Goal: Task Accomplishment & Management: Complete application form

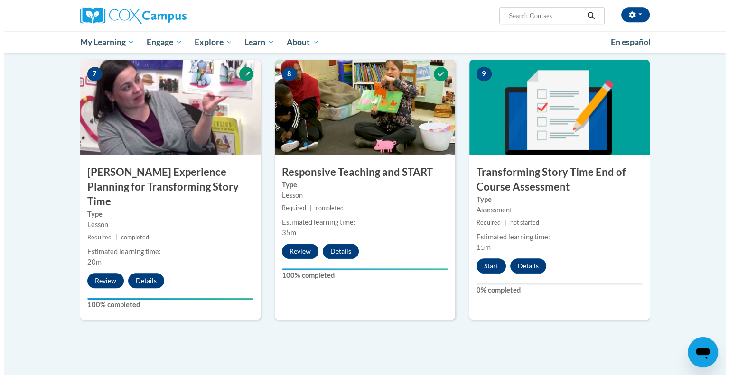
scroll to position [806, 0]
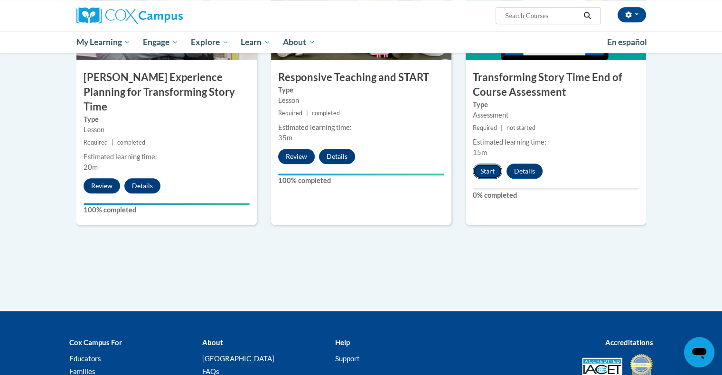
click at [492, 174] on button "Start" at bounding box center [486, 171] width 29 height 15
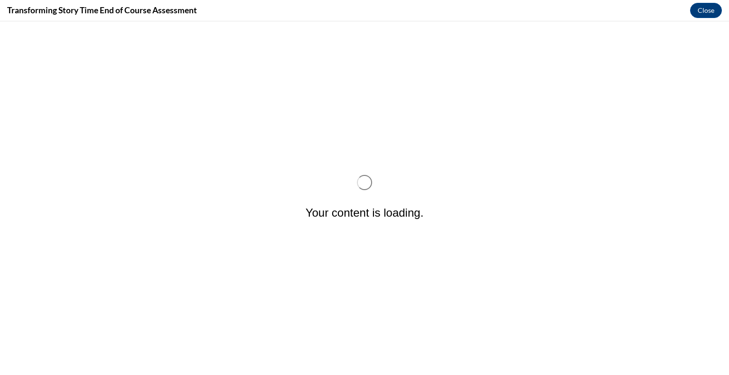
scroll to position [0, 0]
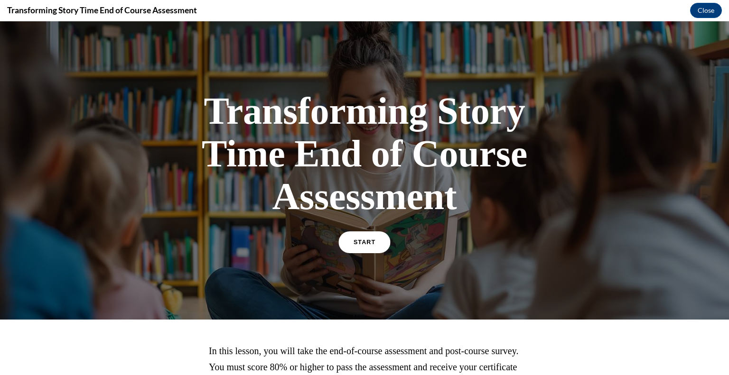
click at [363, 242] on span "START" at bounding box center [364, 242] width 22 height 7
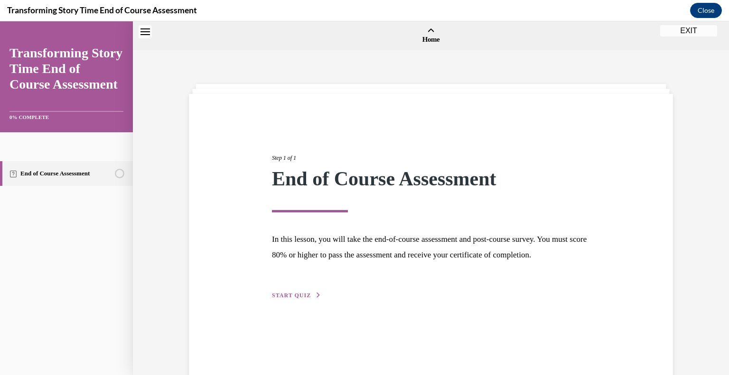
scroll to position [29, 0]
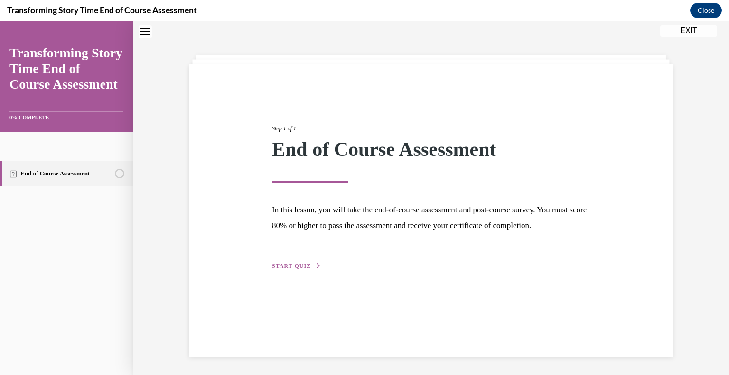
click at [282, 271] on div "Step 1 of 1 End of Course Assessment In this lesson, you will take the end-of-c…" at bounding box center [431, 186] width 332 height 169
click at [293, 269] on span "START QUIZ" at bounding box center [291, 266] width 39 height 7
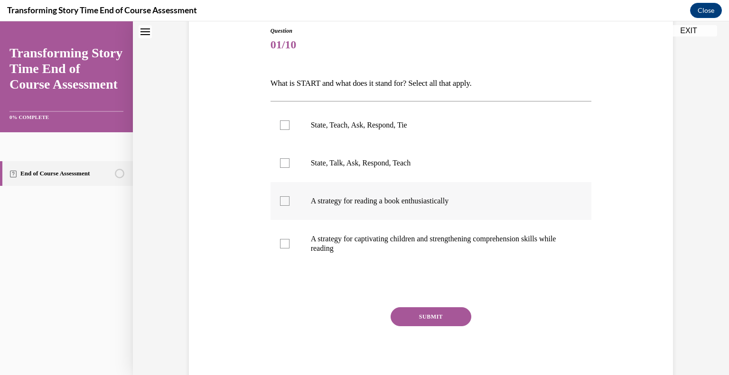
scroll to position [58, 0]
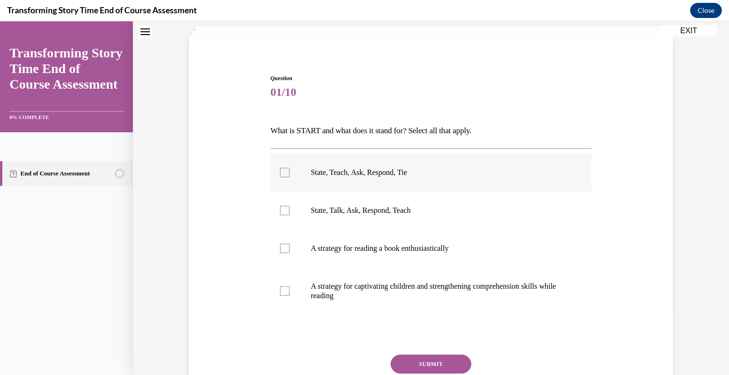
click at [277, 177] on label "State, Teach, Ask, Respond, Tie" at bounding box center [430, 173] width 321 height 38
click at [280, 177] on input "State, Teach, Ask, Respond, Tie" at bounding box center [284, 172] width 9 height 9
checkbox input "true"
drag, startPoint x: 281, startPoint y: 245, endPoint x: 281, endPoint y: 250, distance: 5.2
click at [280, 246] on div at bounding box center [284, 248] width 9 height 9
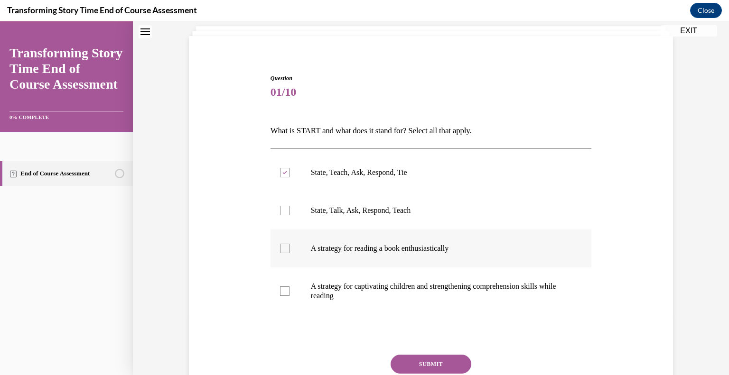
click at [280, 246] on input "A strategy for reading a book enthusiastically" at bounding box center [284, 248] width 9 height 9
checkbox input "true"
drag, startPoint x: 281, startPoint y: 288, endPoint x: 380, endPoint y: 308, distance: 100.2
click at [281, 288] on div at bounding box center [284, 291] width 9 height 9
click at [281, 288] on input "A strategy for captivating children and strengthening comprehension skills whil…" at bounding box center [284, 291] width 9 height 9
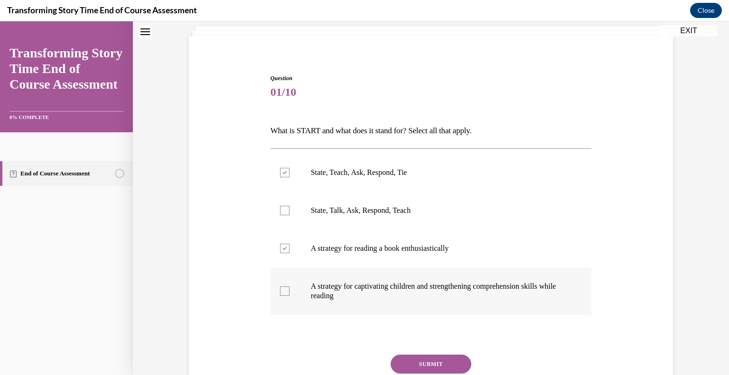
checkbox input "true"
click at [442, 363] on button "SUBMIT" at bounding box center [430, 364] width 81 height 19
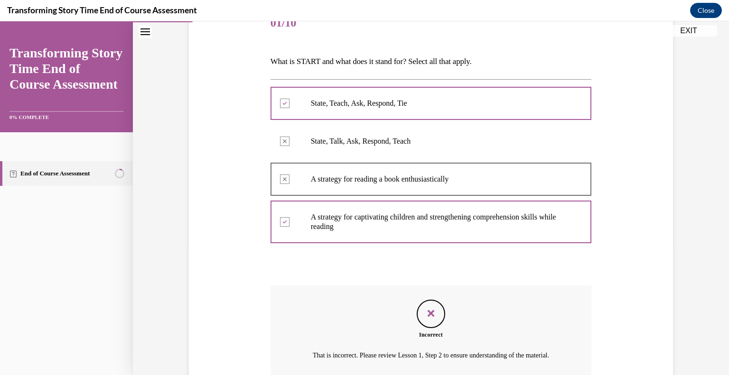
scroll to position [222, 0]
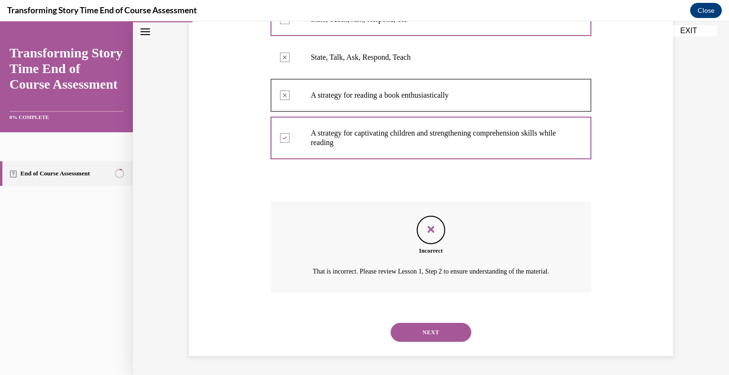
click at [460, 330] on button "NEXT" at bounding box center [430, 332] width 81 height 19
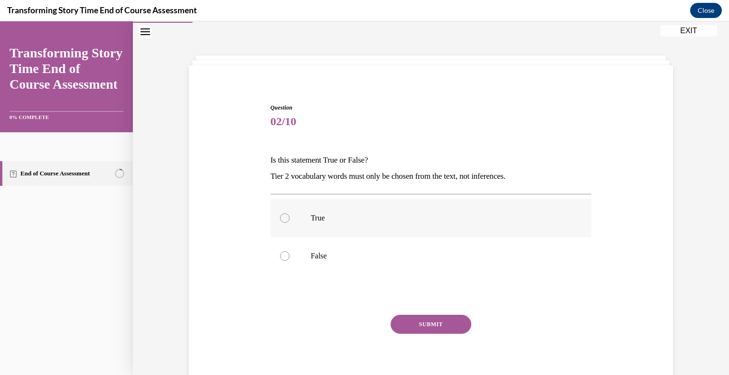
click at [277, 221] on label "True" at bounding box center [430, 218] width 321 height 38
click at [280, 221] on input "True" at bounding box center [284, 217] width 9 height 9
radio input "true"
click at [410, 333] on button "SUBMIT" at bounding box center [430, 324] width 81 height 19
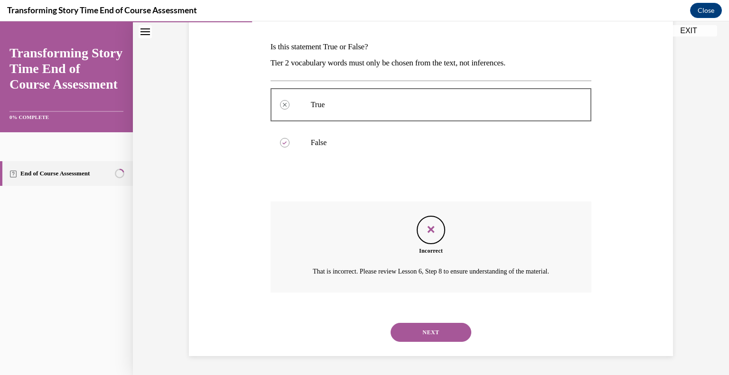
click at [458, 326] on button "NEXT" at bounding box center [430, 332] width 81 height 19
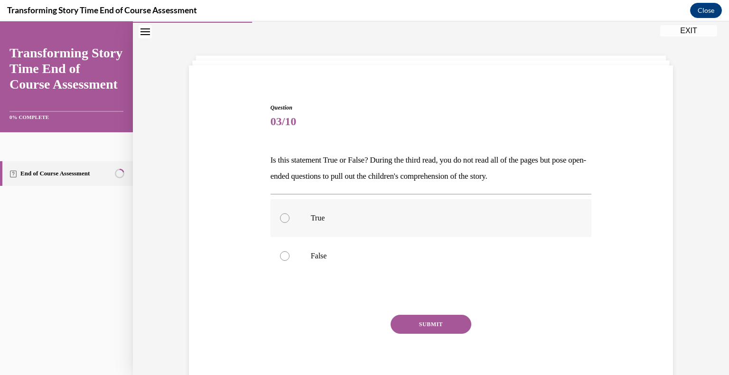
click at [280, 217] on div at bounding box center [284, 217] width 9 height 9
click at [280, 217] on input "True" at bounding box center [284, 217] width 9 height 9
radio input "true"
click at [426, 322] on button "SUBMIT" at bounding box center [430, 324] width 81 height 19
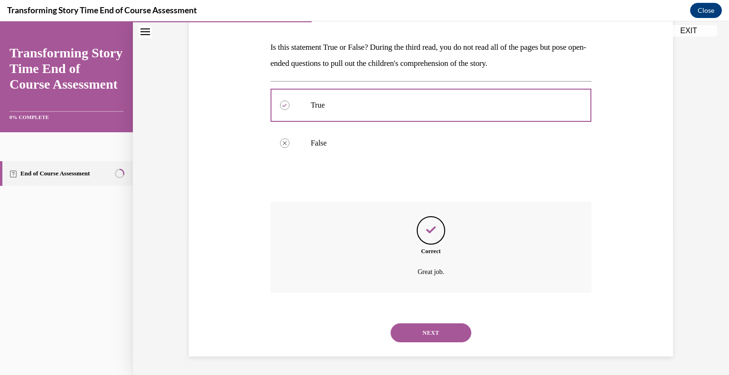
click at [457, 329] on button "NEXT" at bounding box center [430, 333] width 81 height 19
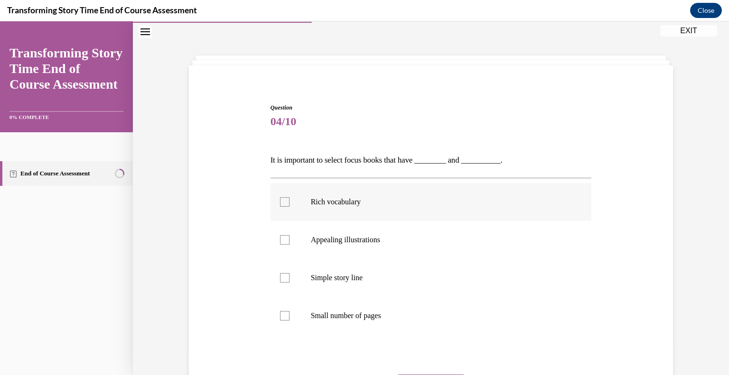
click at [280, 202] on div at bounding box center [284, 201] width 9 height 9
click at [280, 202] on input "Rich vocabulary" at bounding box center [284, 201] width 9 height 9
checkbox input "true"
drag, startPoint x: 278, startPoint y: 239, endPoint x: 305, endPoint y: 241, distance: 26.7
click at [280, 239] on div at bounding box center [284, 239] width 9 height 9
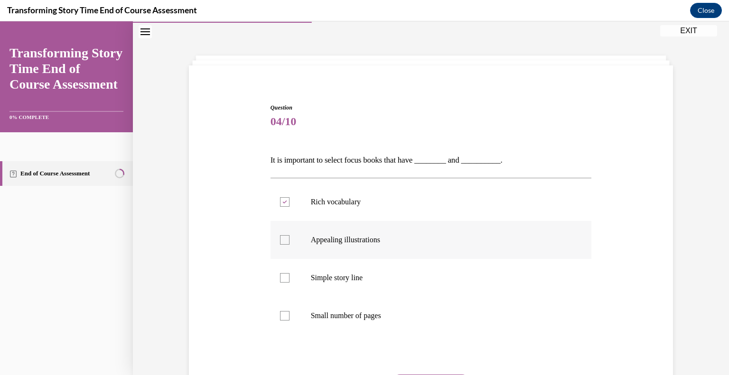
click at [280, 239] on input "Appealing illustrations" at bounding box center [284, 239] width 9 height 9
checkbox input "true"
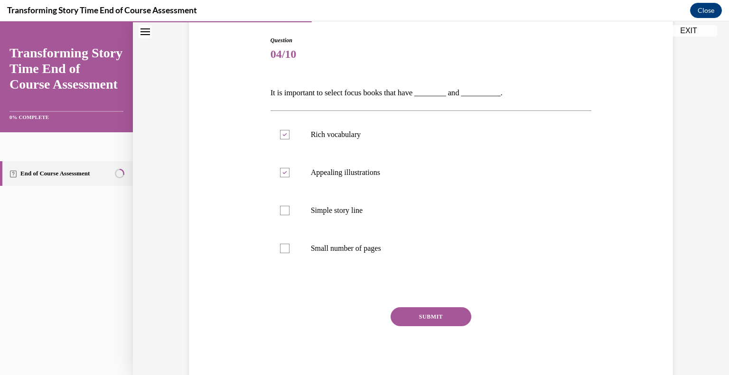
click at [448, 311] on button "SUBMIT" at bounding box center [430, 316] width 81 height 19
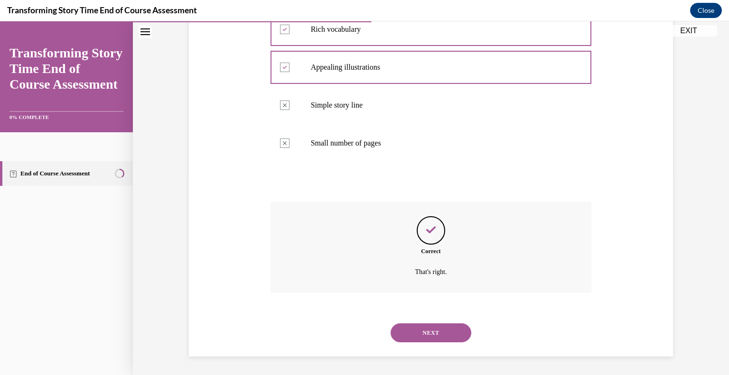
click at [444, 334] on button "NEXT" at bounding box center [430, 333] width 81 height 19
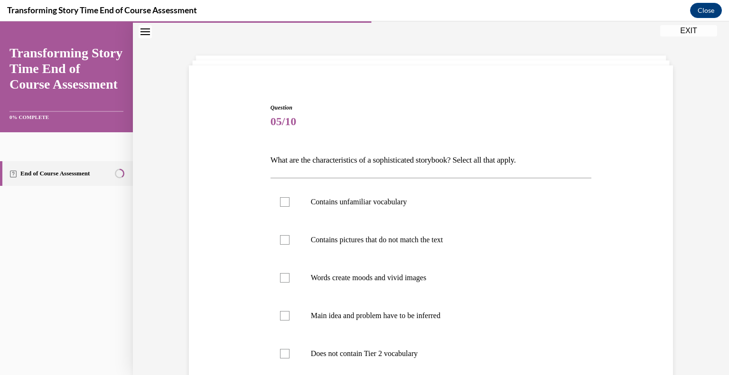
scroll to position [76, 0]
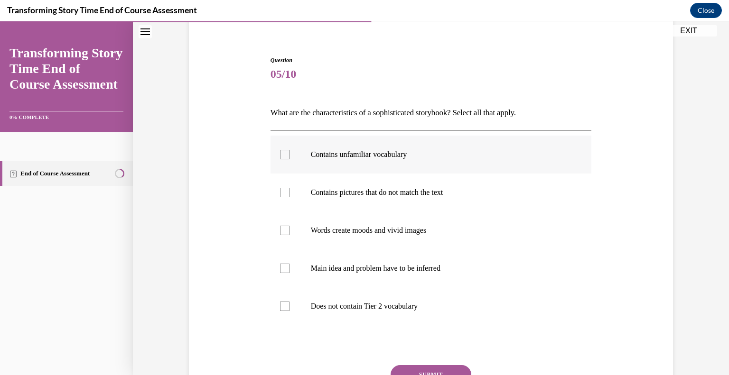
click at [284, 153] on div at bounding box center [284, 154] width 9 height 9
click at [284, 153] on input "Contains unfamiliar vocabulary" at bounding box center [284, 154] width 9 height 9
checkbox input "true"
click at [282, 233] on div at bounding box center [284, 230] width 9 height 9
click at [282, 233] on input "Words create moods and vivid images" at bounding box center [284, 230] width 9 height 9
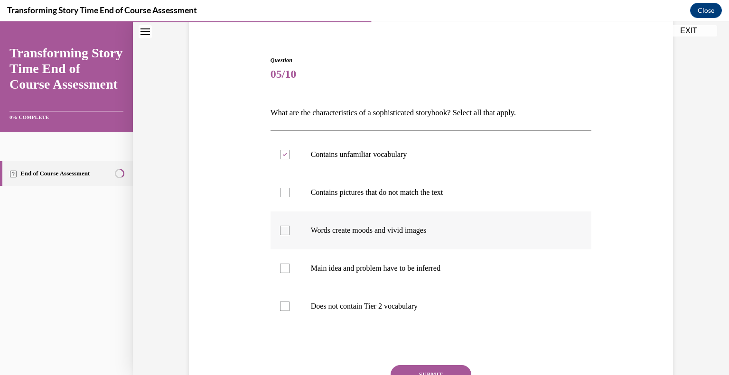
checkbox input "true"
click at [282, 268] on div at bounding box center [284, 268] width 9 height 9
click at [282, 268] on input "Main idea and problem have to be inferred" at bounding box center [284, 268] width 9 height 9
checkbox input "true"
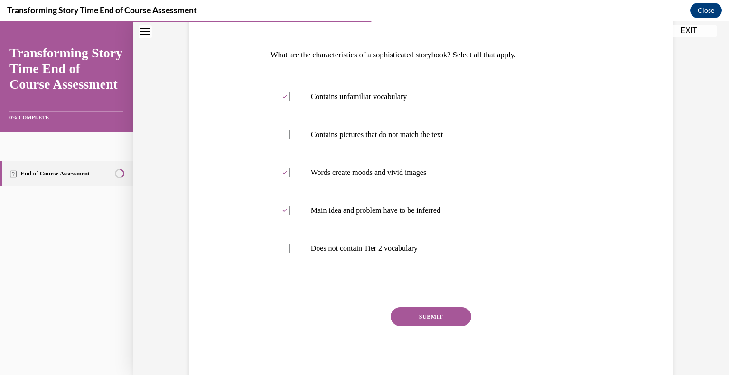
click at [426, 318] on button "SUBMIT" at bounding box center [430, 316] width 81 height 19
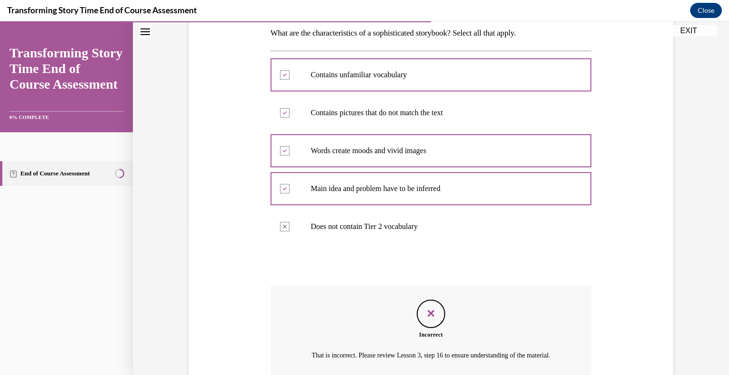
scroll to position [250, 0]
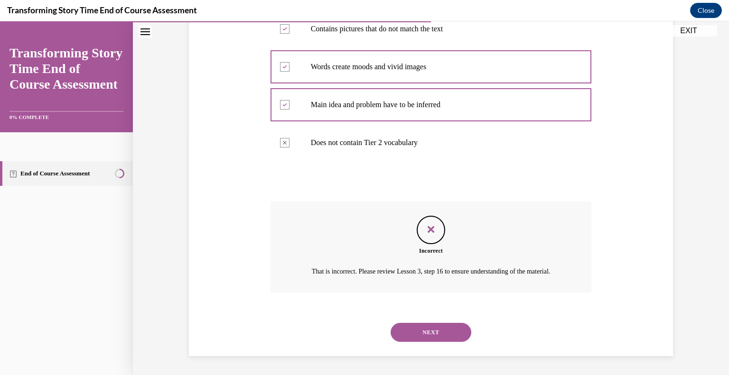
click at [452, 332] on button "NEXT" at bounding box center [430, 332] width 81 height 19
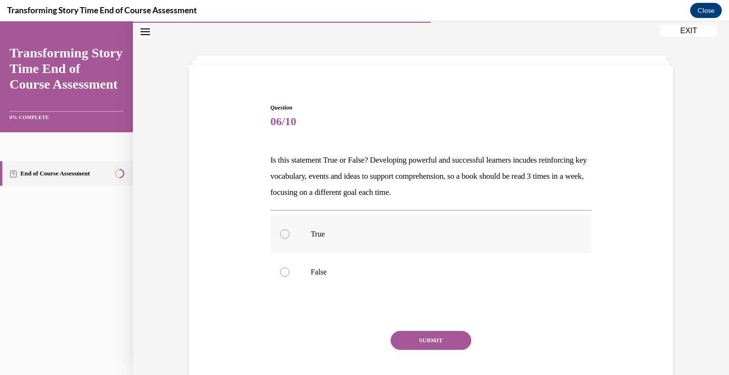
click at [290, 235] on label "True" at bounding box center [430, 234] width 321 height 38
click at [289, 235] on input "True" at bounding box center [284, 234] width 9 height 9
radio input "true"
drag, startPoint x: 421, startPoint y: 337, endPoint x: 433, endPoint y: 334, distance: 12.5
click at [423, 336] on button "SUBMIT" at bounding box center [430, 340] width 81 height 19
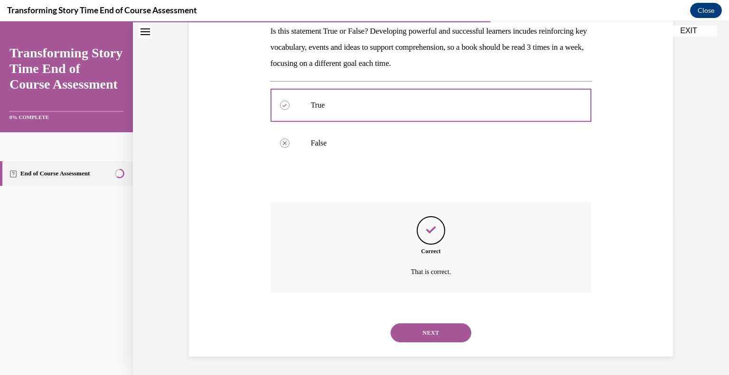
click at [460, 332] on button "NEXT" at bounding box center [430, 333] width 81 height 19
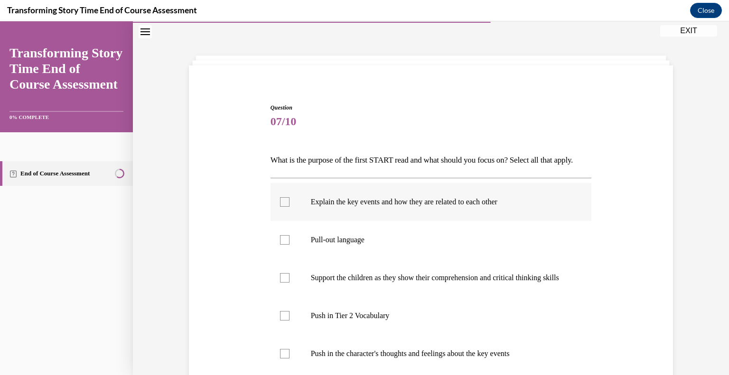
click at [378, 207] on p "Explain the key events and how they are related to each other" at bounding box center [439, 201] width 257 height 9
click at [289, 207] on input "Explain the key events and how they are related to each other" at bounding box center [284, 201] width 9 height 9
checkbox input "true"
click at [368, 245] on p "Pull-out language" at bounding box center [439, 239] width 257 height 9
click at [289, 245] on input "Pull-out language" at bounding box center [284, 239] width 9 height 9
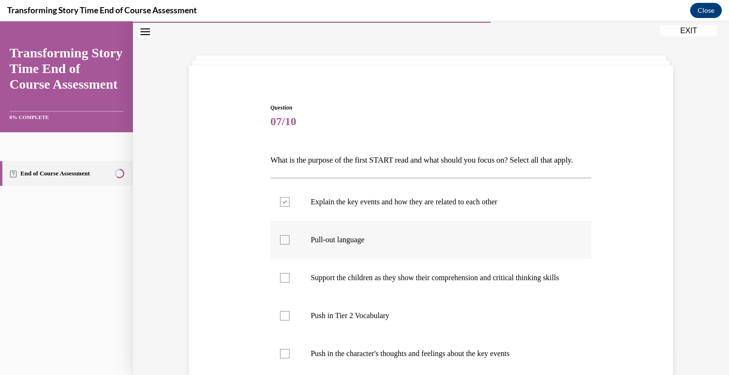
checkbox input "true"
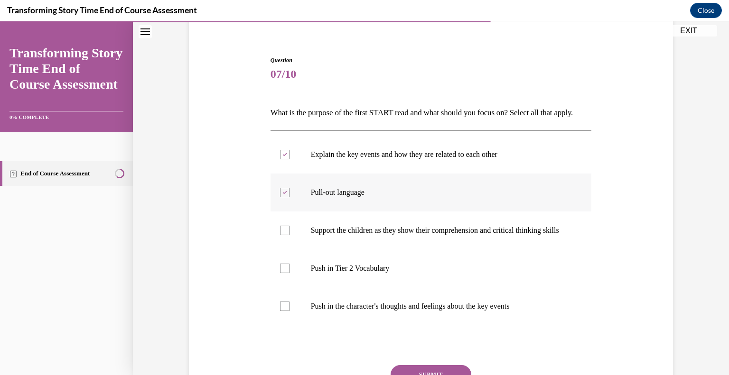
scroll to position [123, 0]
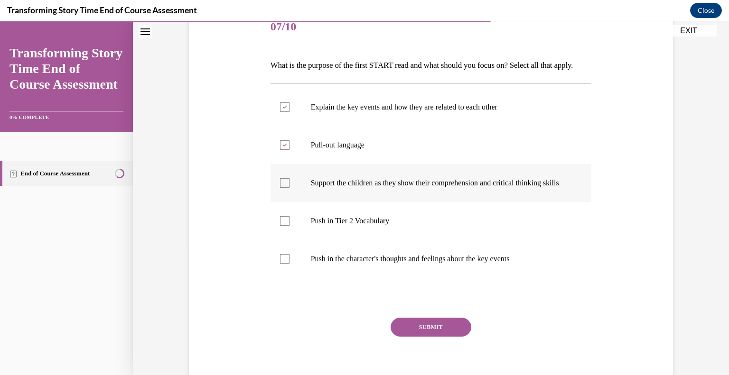
click at [416, 188] on p "Support the children as they show their comprehension and critical thinking ski…" at bounding box center [439, 182] width 257 height 9
click at [289, 188] on input "Support the children as they show their comprehension and critical thinking ski…" at bounding box center [284, 182] width 9 height 9
checkbox input "true"
click at [374, 264] on p "Push in the character's thoughts and feelings about the key events" at bounding box center [439, 258] width 257 height 9
click at [289, 264] on input "Push in the character's thoughts and feelings about the key events" at bounding box center [284, 258] width 9 height 9
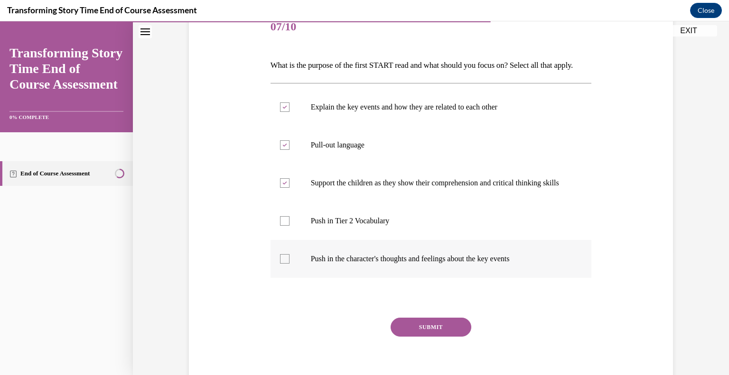
checkbox input "true"
click at [312, 226] on p "Push in Tier 2 Vocabulary" at bounding box center [439, 220] width 257 height 9
click at [289, 226] on input "Push in Tier 2 Vocabulary" at bounding box center [284, 220] width 9 height 9
checkbox input "true"
click at [413, 337] on button "SUBMIT" at bounding box center [430, 327] width 81 height 19
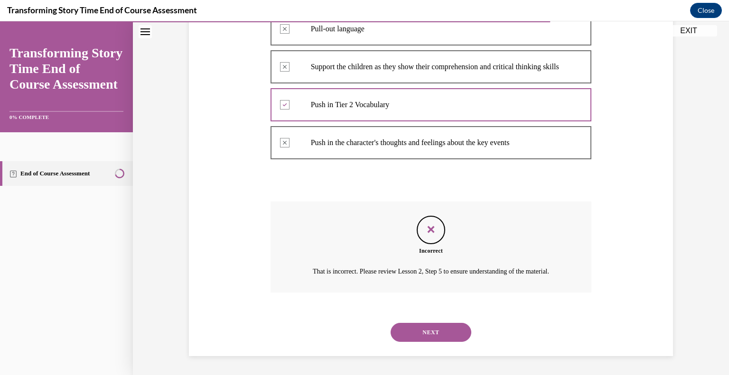
click at [441, 324] on button "NEXT" at bounding box center [430, 332] width 81 height 19
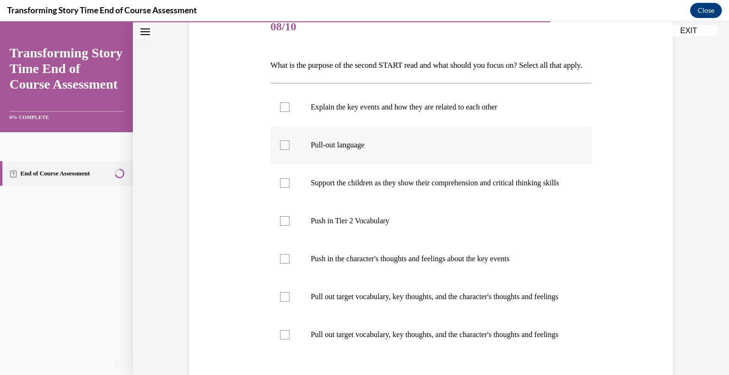
scroll to position [171, 0]
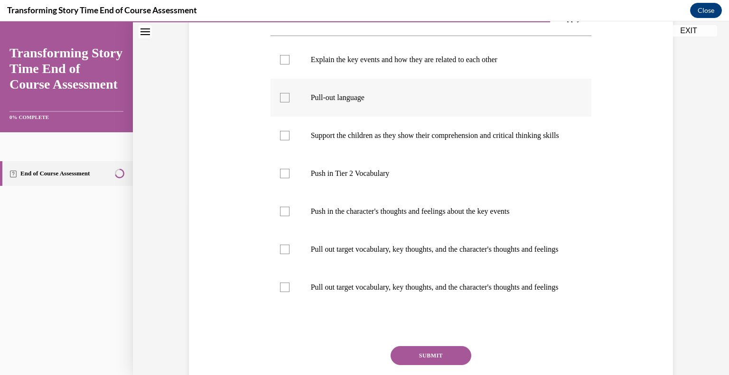
click at [280, 102] on div at bounding box center [284, 97] width 9 height 9
click at [280, 102] on input "Pull-out language" at bounding box center [284, 97] width 9 height 9
checkbox input "true"
click at [280, 140] on div at bounding box center [284, 135] width 9 height 9
click at [280, 140] on input "Support the children as they show their comprehension and critical thinking ski…" at bounding box center [284, 135] width 9 height 9
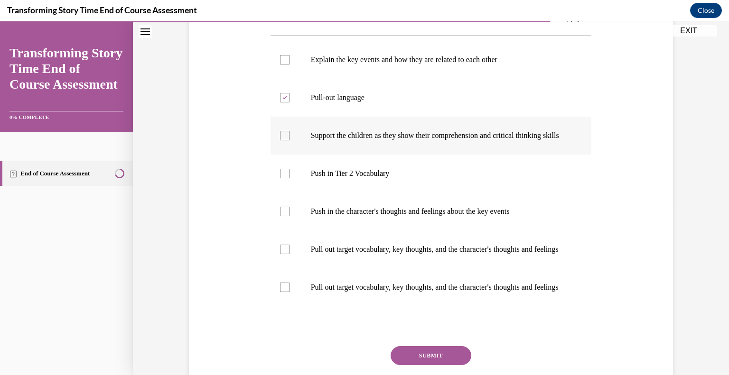
checkbox input "true"
drag, startPoint x: 284, startPoint y: 239, endPoint x: 275, endPoint y: 241, distance: 9.0
click at [283, 216] on div at bounding box center [284, 211] width 9 height 9
click at [283, 216] on input "Push in the character's thoughts and feelings about the key events" at bounding box center [284, 211] width 9 height 9
checkbox input "true"
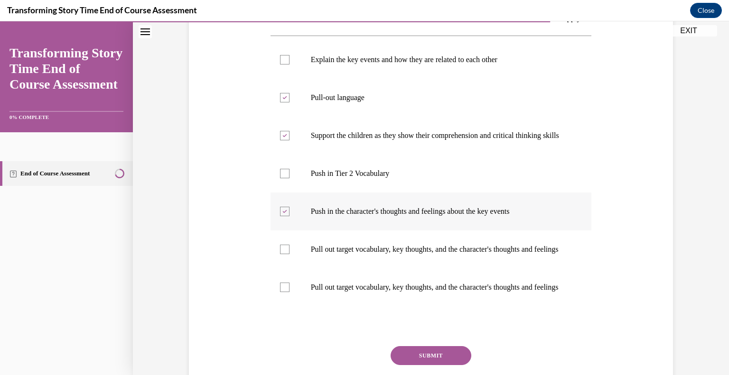
scroll to position [254, 0]
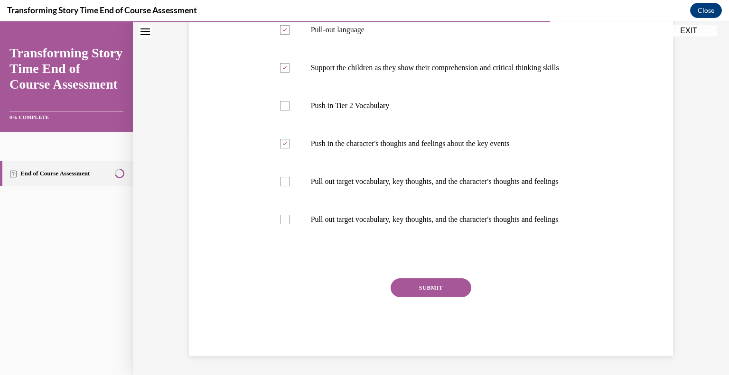
click at [408, 297] on button "SUBMIT" at bounding box center [430, 287] width 81 height 19
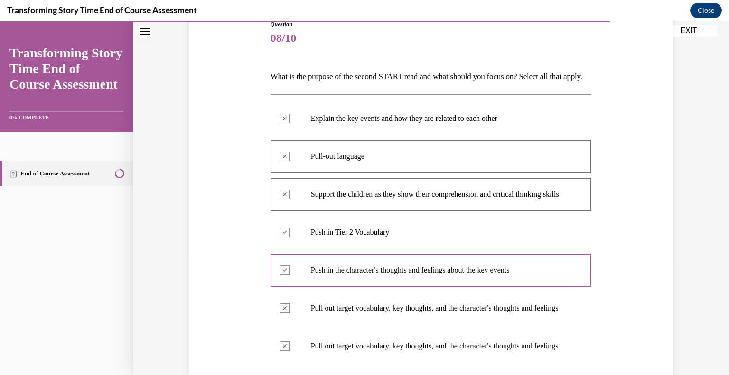
scroll to position [159, 0]
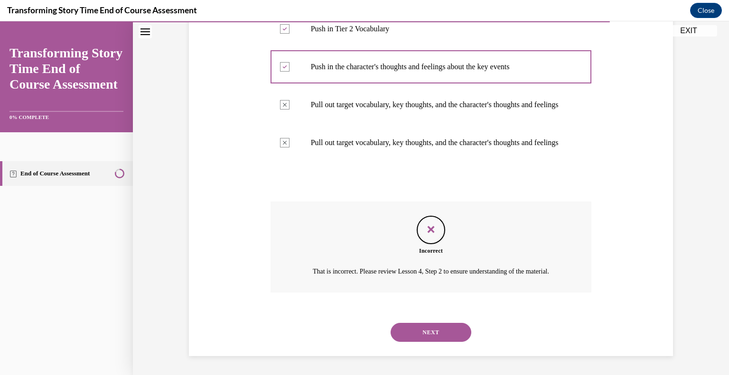
click at [445, 342] on button "NEXT" at bounding box center [430, 332] width 81 height 19
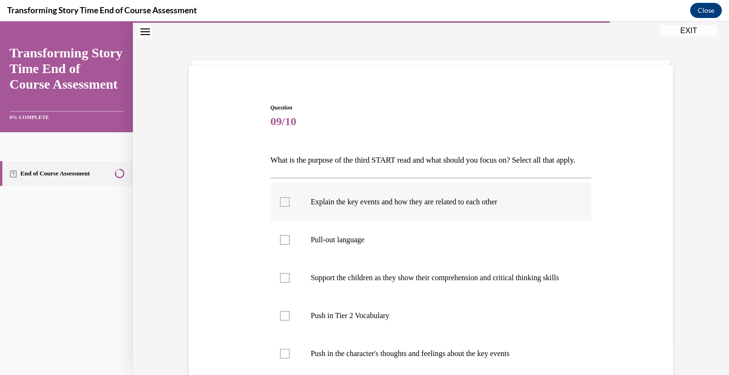
scroll to position [123, 0]
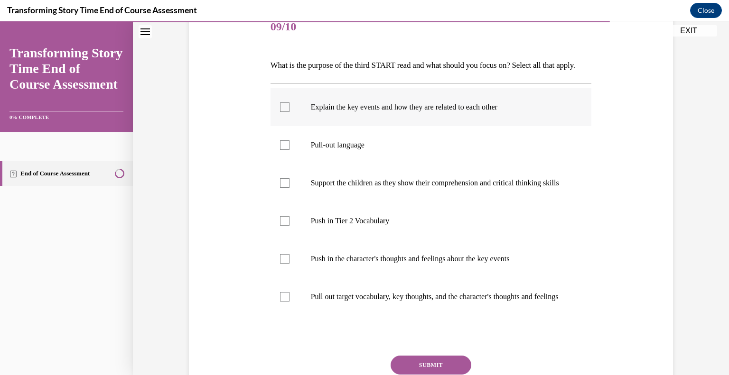
click at [284, 112] on div at bounding box center [284, 106] width 9 height 9
click at [284, 112] on input "Explain the key events and how they are related to each other" at bounding box center [284, 106] width 9 height 9
checkbox input "true"
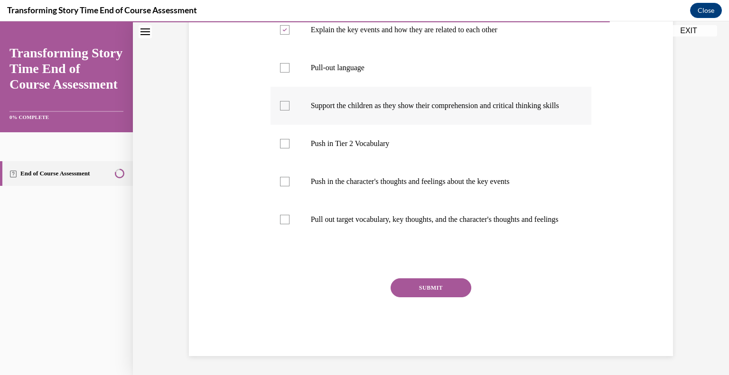
click at [329, 111] on p "Support the children as they show their comprehension and critical thinking ski…" at bounding box center [439, 105] width 257 height 9
click at [289, 111] on input "Support the children as they show their comprehension and critical thinking ski…" at bounding box center [284, 105] width 9 height 9
checkbox input "true"
click at [304, 195] on label "Push in the character's thoughts and feelings about the key events" at bounding box center [430, 182] width 321 height 38
click at [289, 186] on input "Push in the character's thoughts and feelings about the key events" at bounding box center [284, 181] width 9 height 9
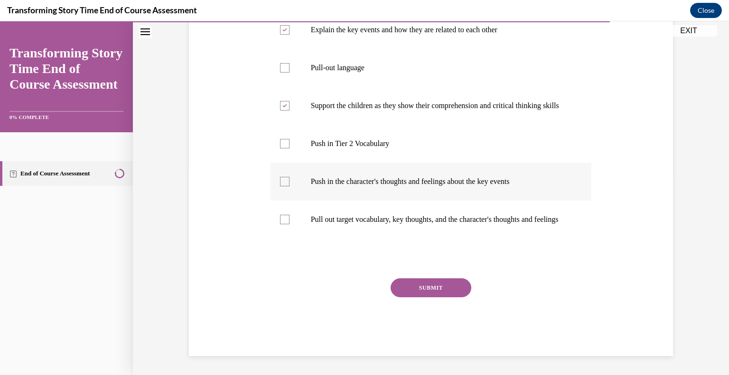
checkbox input "true"
click at [302, 239] on label "Pull out target vocabulary, key thoughts, and the character's thoughts and feel…" at bounding box center [430, 220] width 321 height 38
click at [289, 224] on input "Pull out target vocabulary, key thoughts, and the character's thoughts and feel…" at bounding box center [284, 219] width 9 height 9
checkbox input "true"
click at [429, 297] on button "SUBMIT" at bounding box center [430, 287] width 81 height 19
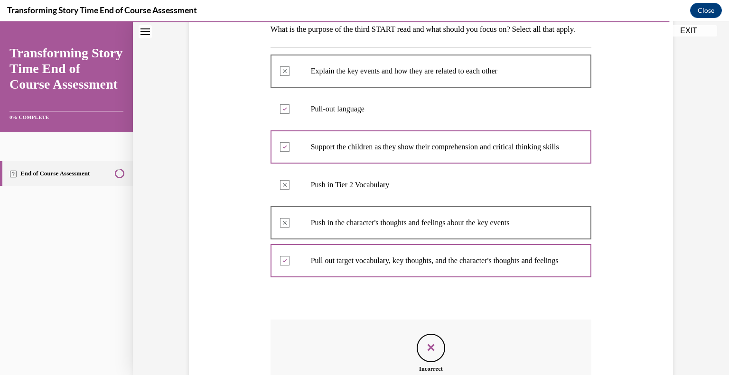
scroll to position [324, 0]
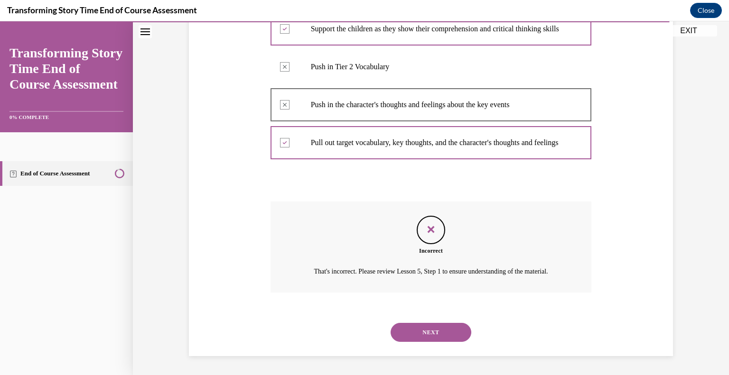
click at [445, 329] on button "NEXT" at bounding box center [430, 332] width 81 height 19
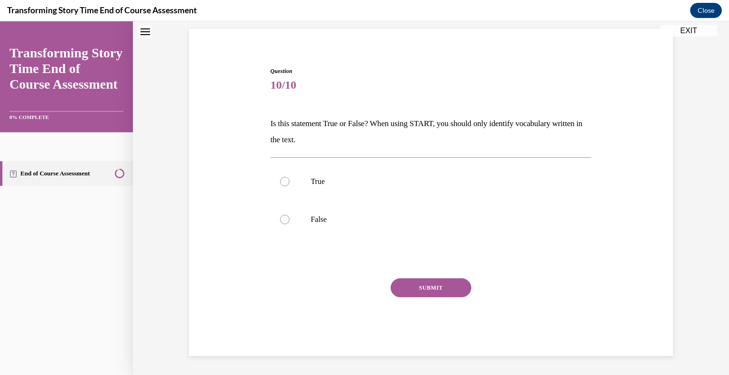
scroll to position [28, 0]
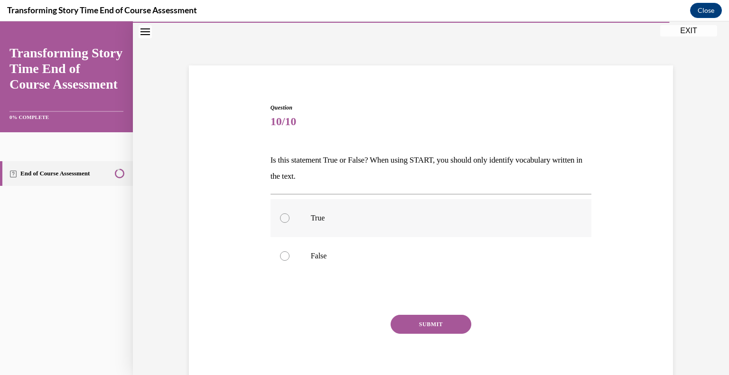
click at [291, 215] on label "True" at bounding box center [430, 218] width 321 height 38
click at [289, 215] on input "True" at bounding box center [284, 217] width 9 height 9
radio input "true"
click at [422, 328] on button "SUBMIT" at bounding box center [430, 324] width 81 height 19
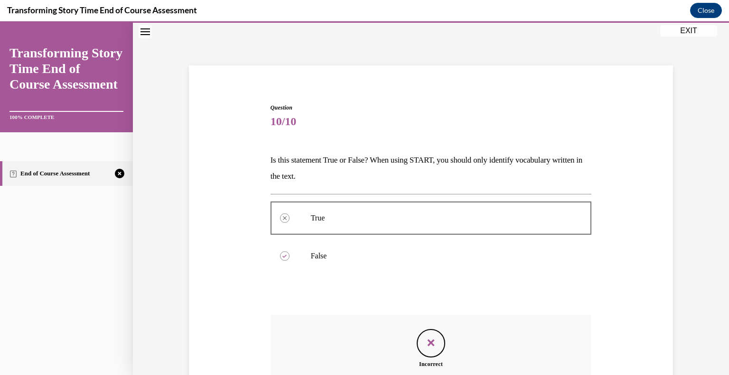
scroll to position [153, 0]
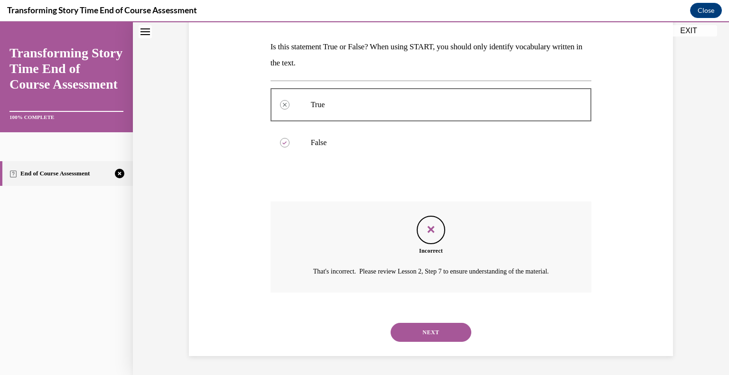
click at [426, 325] on button "NEXT" at bounding box center [430, 332] width 81 height 19
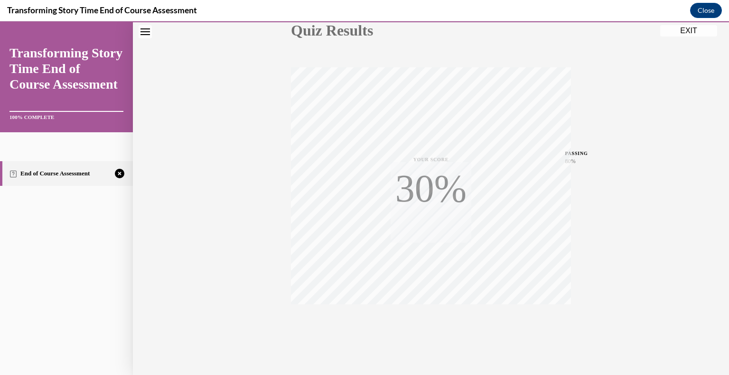
scroll to position [132, 0]
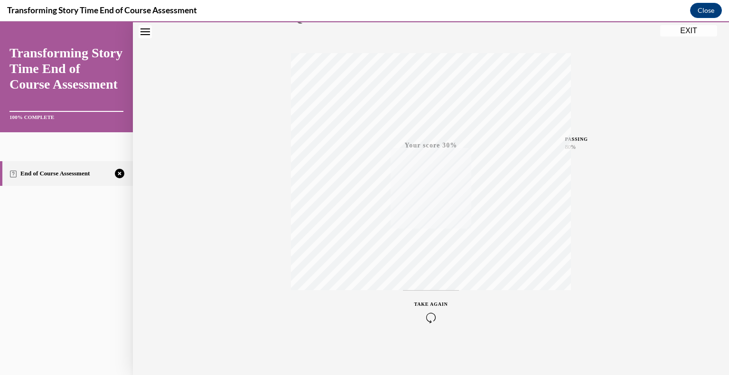
click at [434, 313] on icon "button" at bounding box center [431, 318] width 34 height 10
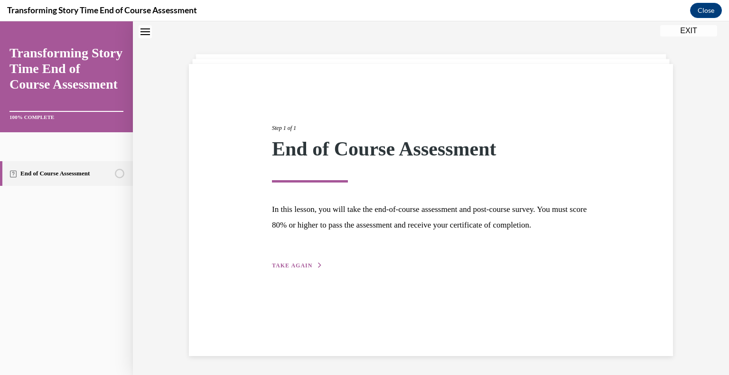
click at [288, 269] on span "TAKE AGAIN" at bounding box center [292, 265] width 40 height 7
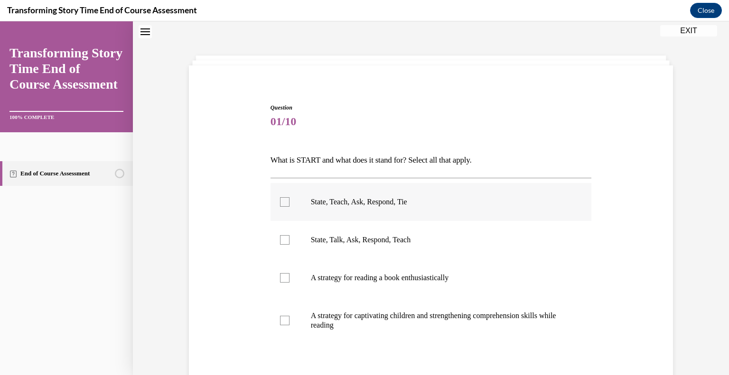
click at [286, 209] on label "State, Teach, Ask, Respond, Tie" at bounding box center [430, 202] width 321 height 38
click at [286, 207] on input "State, Teach, Ask, Respond, Tie" at bounding box center [284, 201] width 9 height 9
checkbox input "true"
click at [280, 316] on div at bounding box center [284, 320] width 9 height 9
click at [280, 316] on input "A strategy for captivating children and strengthening comprehension skills whil…" at bounding box center [284, 320] width 9 height 9
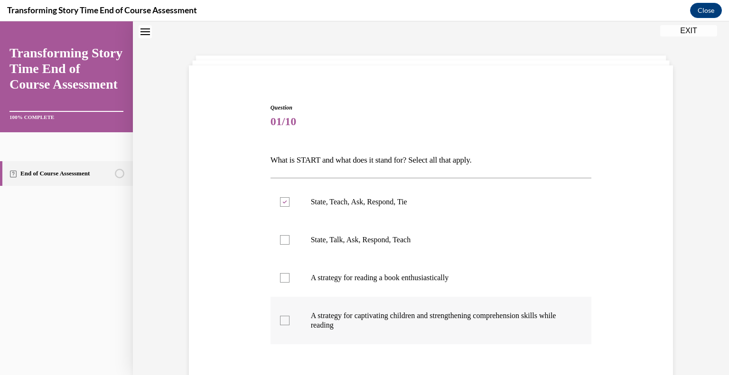
checkbox input "true"
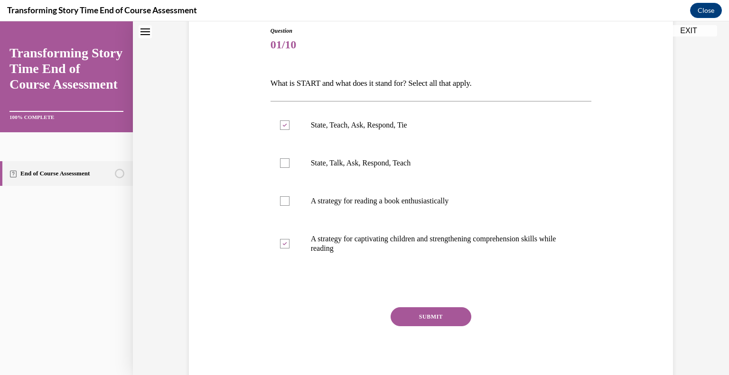
click at [454, 321] on button "SUBMIT" at bounding box center [430, 316] width 81 height 19
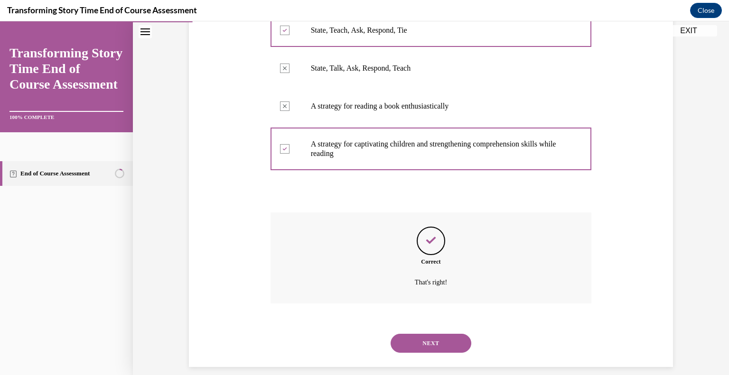
click at [464, 340] on button "NEXT" at bounding box center [430, 343] width 81 height 19
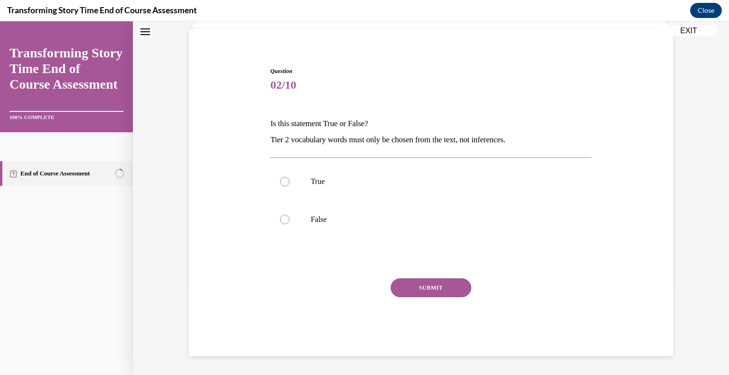
scroll to position [28, 0]
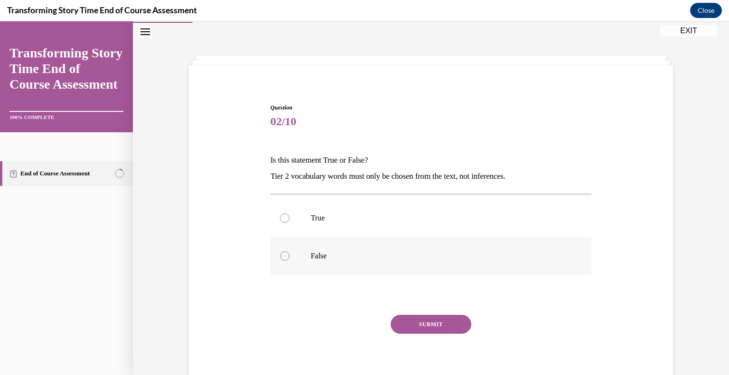
click at [290, 250] on label "False" at bounding box center [430, 256] width 321 height 38
click at [289, 251] on input "False" at bounding box center [284, 255] width 9 height 9
radio input "true"
click at [421, 323] on button "SUBMIT" at bounding box center [430, 324] width 81 height 19
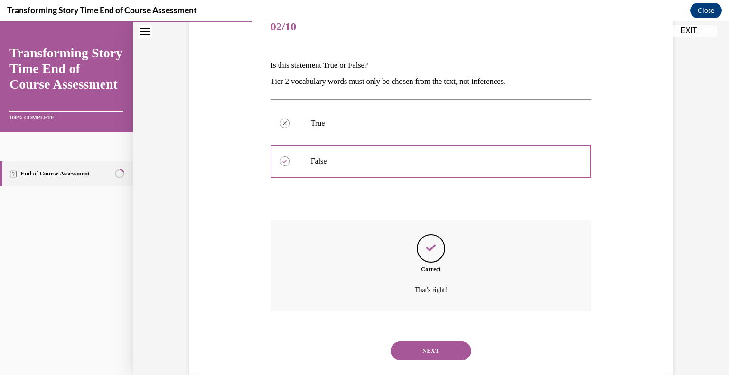
click at [426, 349] on button "NEXT" at bounding box center [430, 351] width 81 height 19
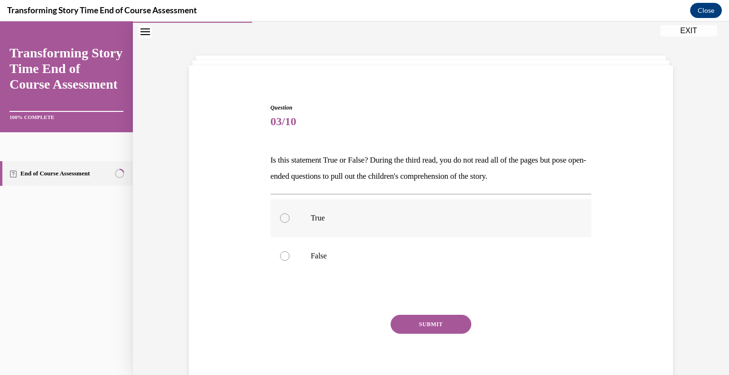
click at [313, 213] on p "True" at bounding box center [439, 217] width 257 height 9
click at [289, 213] on input "True" at bounding box center [284, 217] width 9 height 9
radio input "true"
click at [433, 318] on button "SUBMIT" at bounding box center [430, 324] width 81 height 19
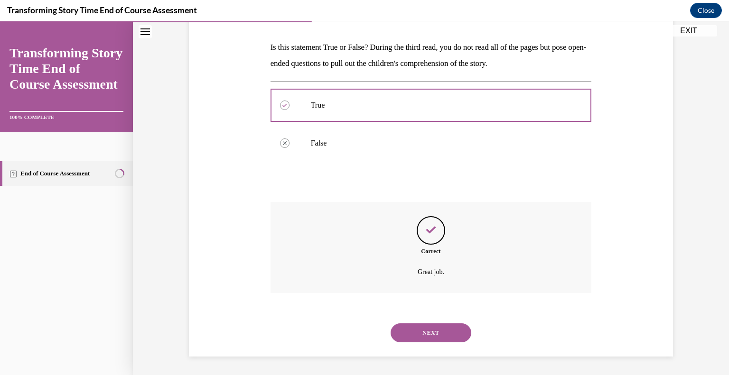
click at [458, 330] on button "NEXT" at bounding box center [430, 333] width 81 height 19
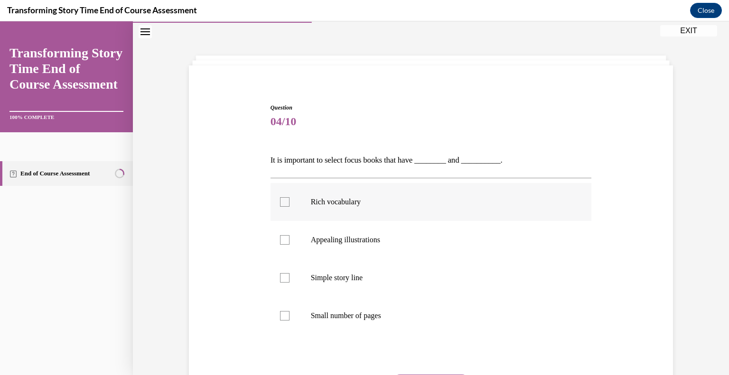
click at [286, 205] on label "Rich vocabulary" at bounding box center [430, 202] width 321 height 38
click at [286, 205] on input "Rich vocabulary" at bounding box center [284, 201] width 9 height 9
checkbox input "true"
click at [281, 235] on label "Appealing illustrations" at bounding box center [430, 240] width 321 height 38
click at [281, 235] on input "Appealing illustrations" at bounding box center [284, 239] width 9 height 9
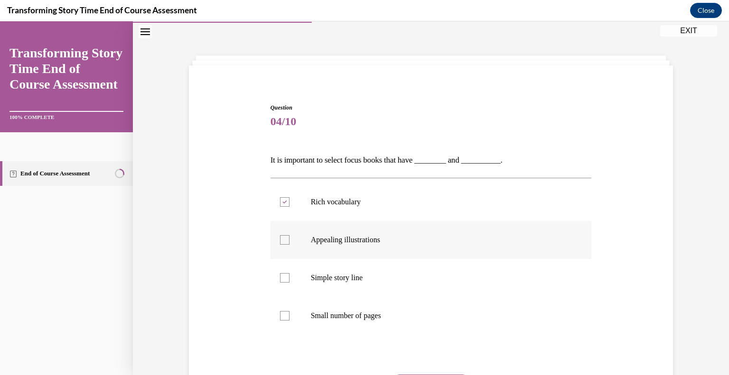
checkbox input "true"
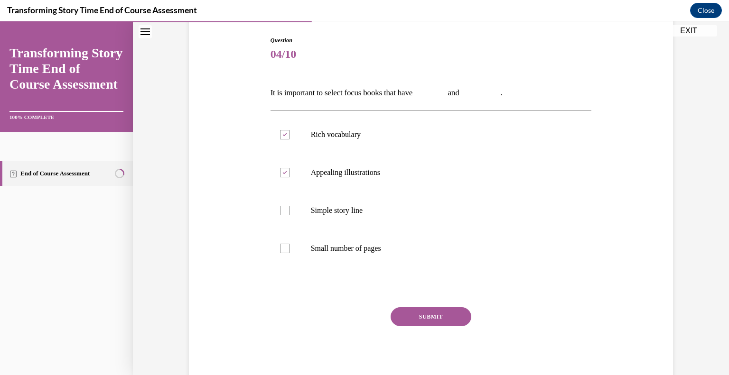
click at [438, 316] on button "SUBMIT" at bounding box center [430, 316] width 81 height 19
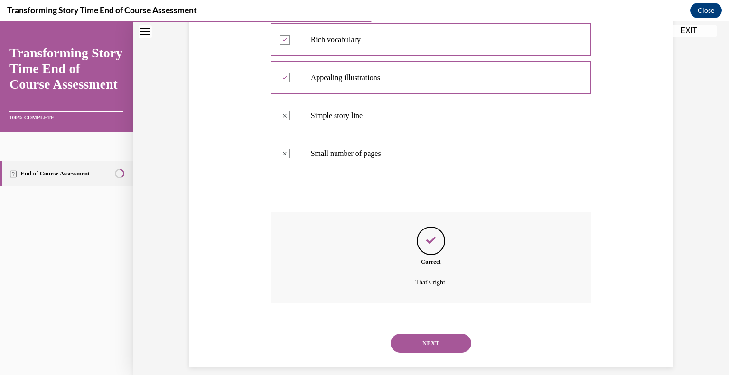
scroll to position [201, 0]
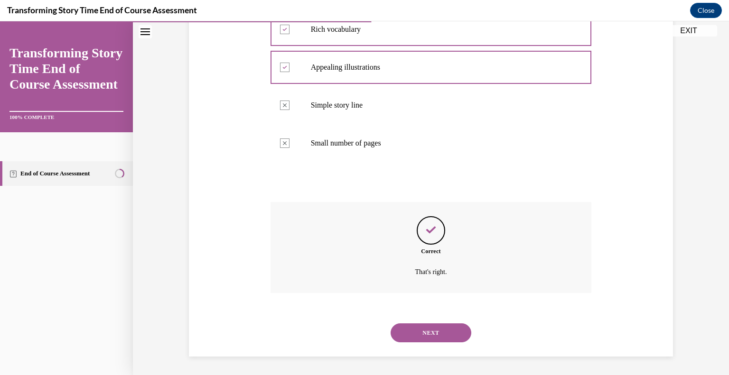
click at [417, 330] on button "NEXT" at bounding box center [430, 333] width 81 height 19
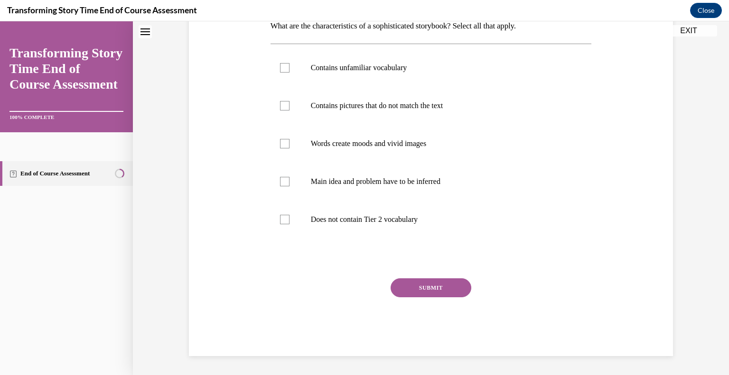
scroll to position [28, 0]
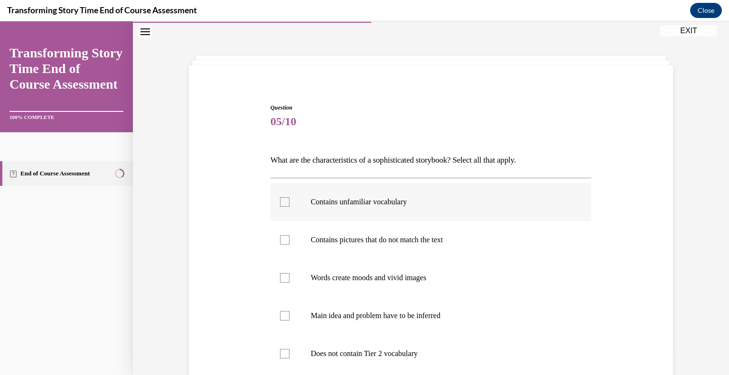
click at [293, 197] on label "Contains unfamiliar vocabulary" at bounding box center [430, 202] width 321 height 38
click at [289, 197] on input "Contains unfamiliar vocabulary" at bounding box center [284, 201] width 9 height 9
checkbox input "true"
click at [286, 278] on label "Words create moods and vivid images" at bounding box center [430, 278] width 321 height 38
click at [286, 278] on input "Words create moods and vivid images" at bounding box center [284, 277] width 9 height 9
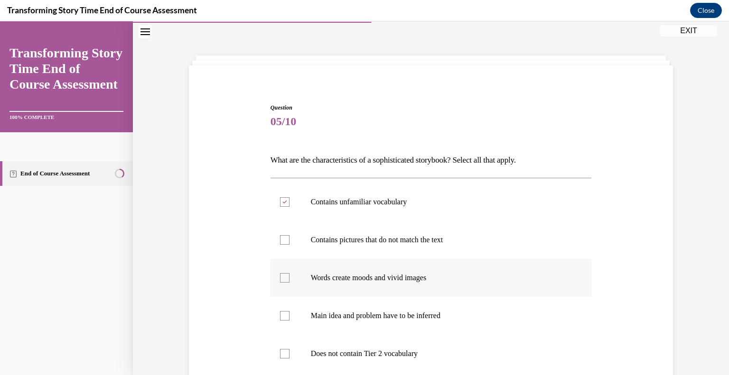
checkbox input "true"
click at [317, 315] on p "Main idea and problem have to be inferred" at bounding box center [439, 315] width 257 height 9
click at [289, 315] on input "Main idea and problem have to be inferred" at bounding box center [284, 315] width 9 height 9
checkbox input "true"
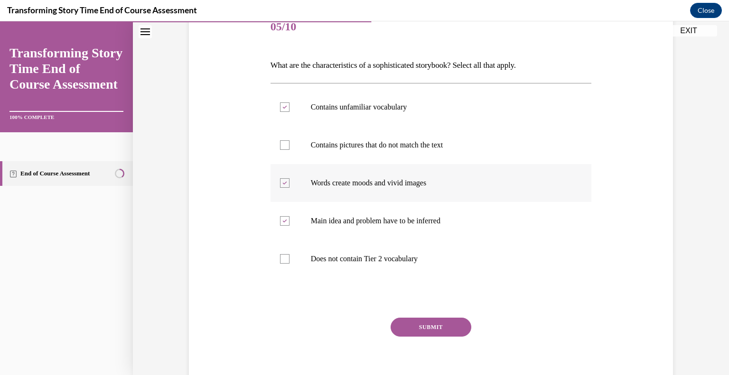
scroll to position [134, 0]
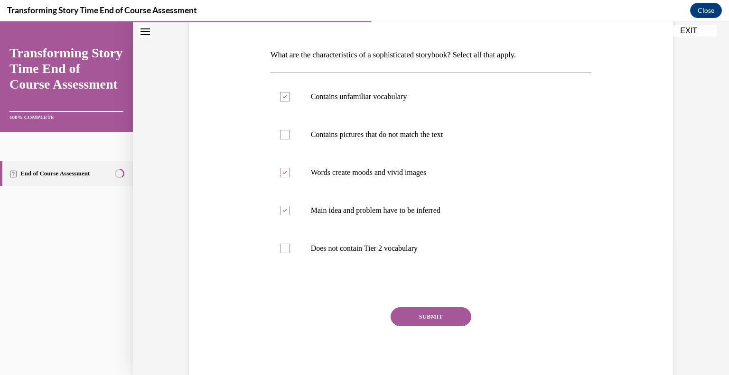
click at [439, 313] on button "SUBMIT" at bounding box center [430, 316] width 81 height 19
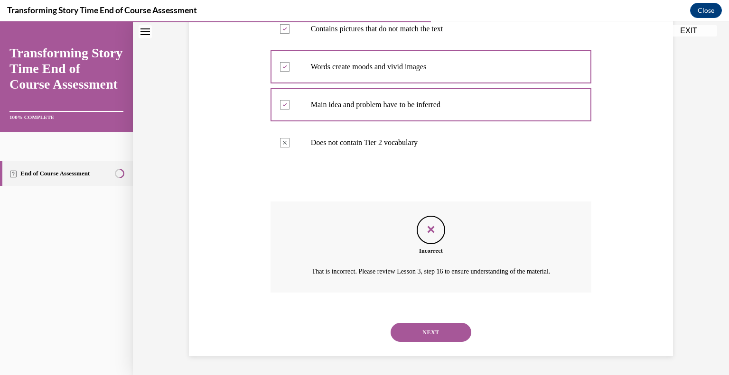
click at [458, 336] on button "NEXT" at bounding box center [430, 332] width 81 height 19
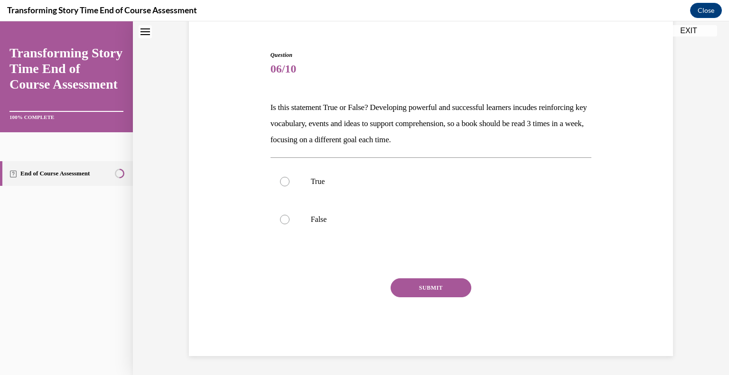
scroll to position [28, 0]
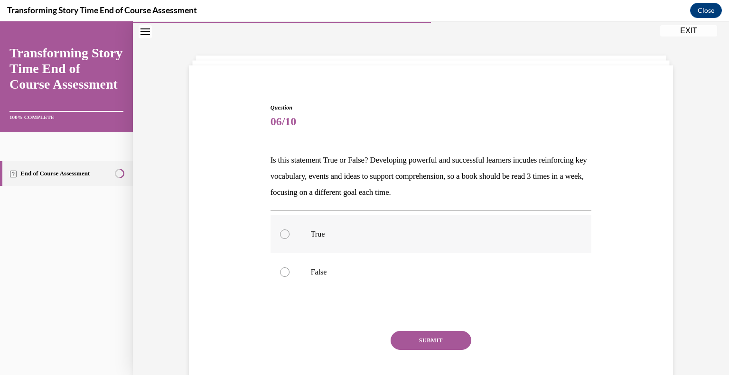
click at [288, 229] on label "True" at bounding box center [430, 234] width 321 height 38
click at [288, 230] on input "True" at bounding box center [284, 234] width 9 height 9
radio input "true"
click at [436, 340] on button "SUBMIT" at bounding box center [430, 340] width 81 height 19
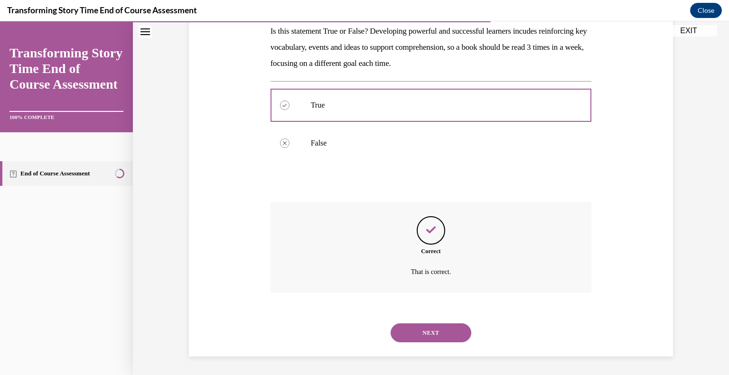
click at [440, 333] on button "NEXT" at bounding box center [430, 333] width 81 height 19
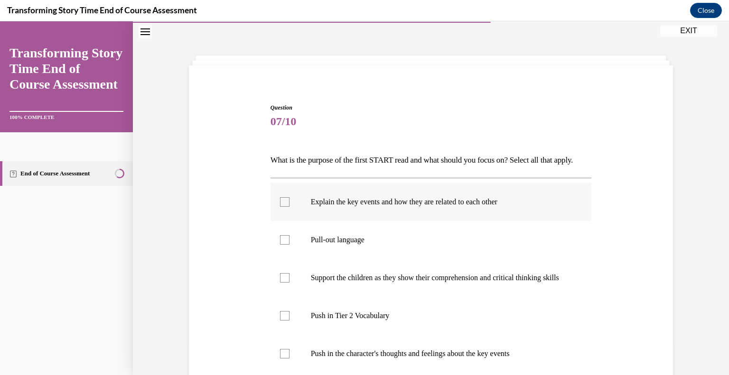
click at [302, 221] on label "Explain the key events and how they are related to each other" at bounding box center [430, 202] width 321 height 38
click at [289, 207] on input "Explain the key events and how they are related to each other" at bounding box center [284, 201] width 9 height 9
checkbox input "true"
drag, startPoint x: 343, startPoint y: 339, endPoint x: 353, endPoint y: 335, distance: 10.7
click at [345, 321] on p "Push in Tier 2 Vocabulary" at bounding box center [439, 315] width 257 height 9
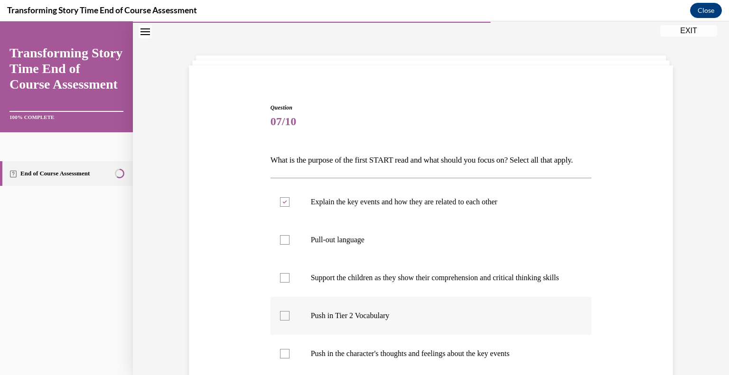
drag, startPoint x: 283, startPoint y: 342, endPoint x: 327, endPoint y: 327, distance: 46.4
click at [284, 321] on div at bounding box center [284, 315] width 9 height 9
click at [284, 321] on input "Push in Tier 2 Vocabulary" at bounding box center [284, 315] width 9 height 9
checkbox input "true"
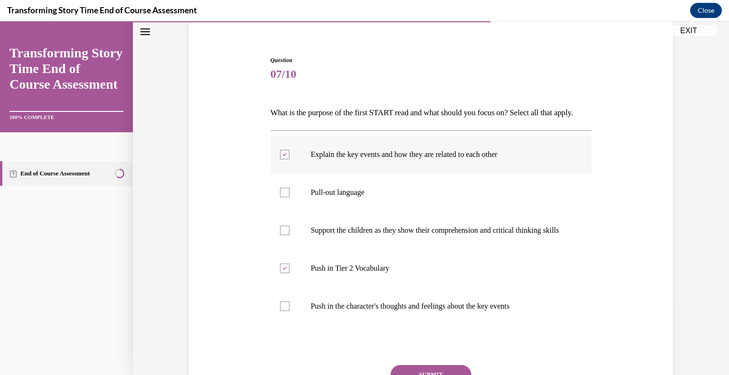
scroll to position [123, 0]
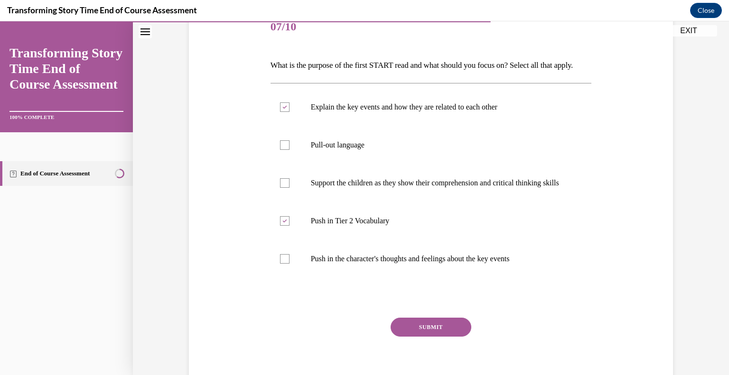
click at [445, 337] on button "SUBMIT" at bounding box center [430, 327] width 81 height 19
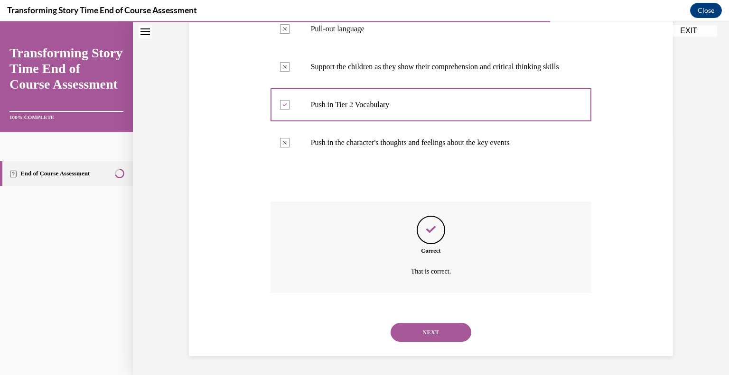
click at [461, 334] on button "NEXT" at bounding box center [430, 332] width 81 height 19
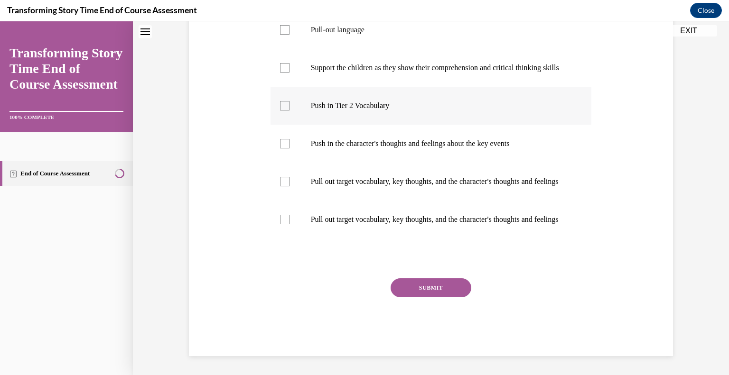
scroll to position [28, 0]
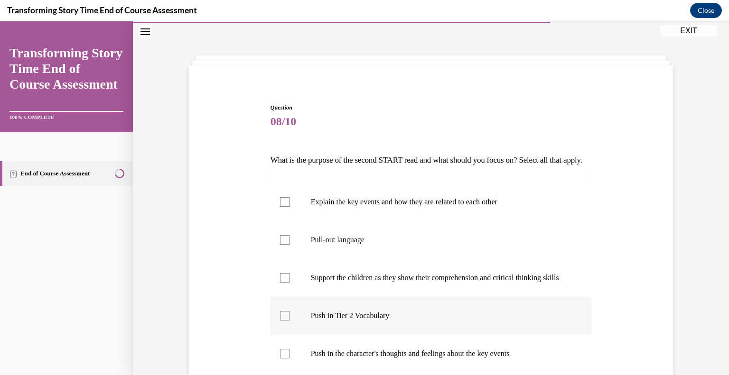
drag, startPoint x: 286, startPoint y: 338, endPoint x: 291, endPoint y: 337, distance: 4.8
click at [288, 335] on label "Push in Tier 2 Vocabulary" at bounding box center [430, 316] width 321 height 38
click at [288, 321] on input "Push in Tier 2 Vocabulary" at bounding box center [284, 315] width 9 height 9
checkbox input "true"
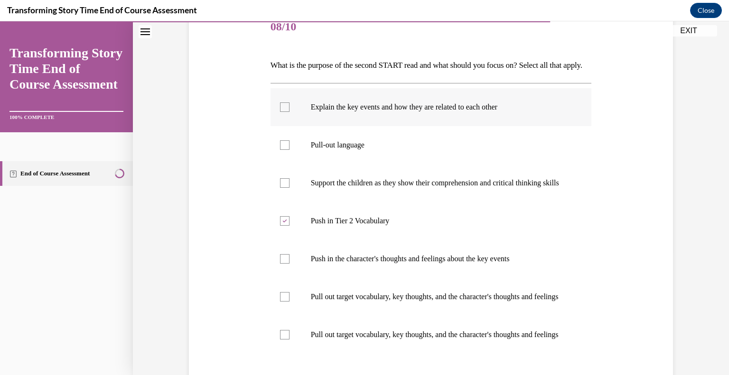
scroll to position [171, 0]
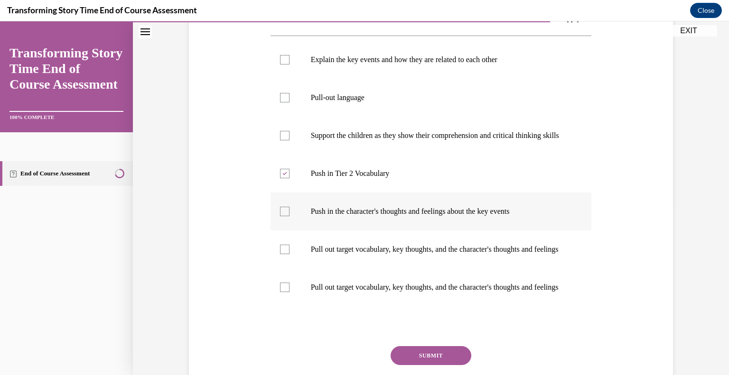
click at [279, 231] on label "Push in the character's thoughts and feelings about the key events" at bounding box center [430, 212] width 321 height 38
click at [280, 216] on input "Push in the character's thoughts and feelings about the key events" at bounding box center [284, 211] width 9 height 9
checkbox input "true"
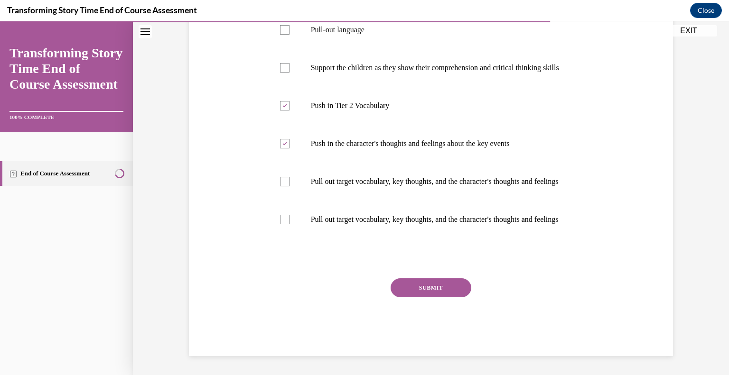
click at [448, 297] on button "SUBMIT" at bounding box center [430, 287] width 81 height 19
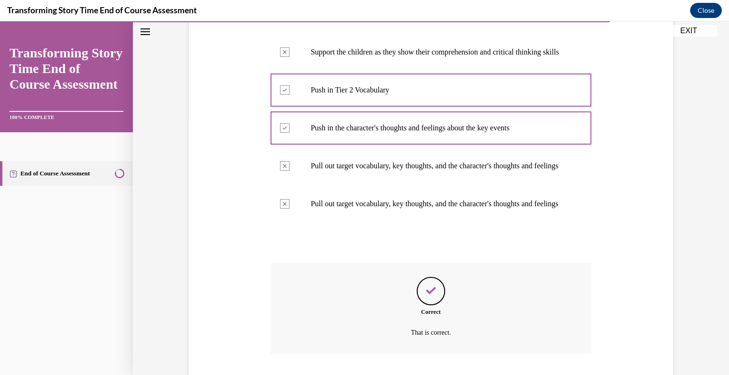
scroll to position [360, 0]
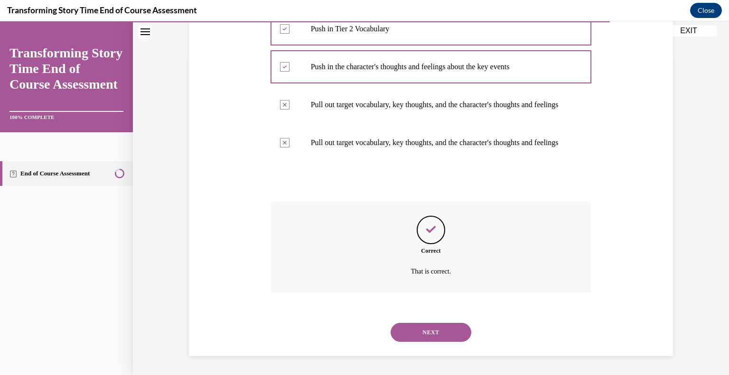
click at [410, 332] on button "NEXT" at bounding box center [430, 332] width 81 height 19
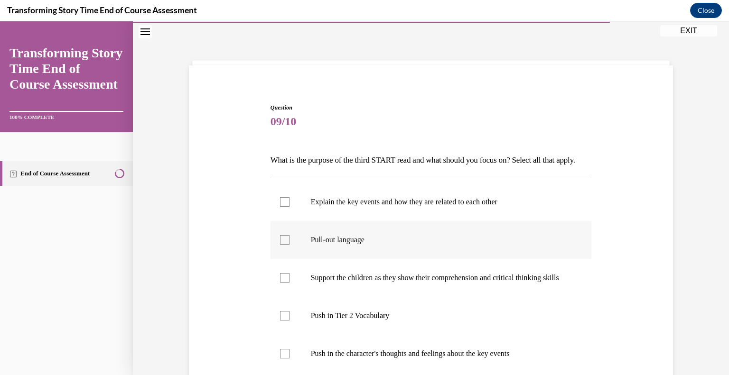
click at [284, 245] on div at bounding box center [284, 239] width 9 height 9
click at [284, 245] on input "Pull-out language" at bounding box center [284, 239] width 9 height 9
checkbox input "true"
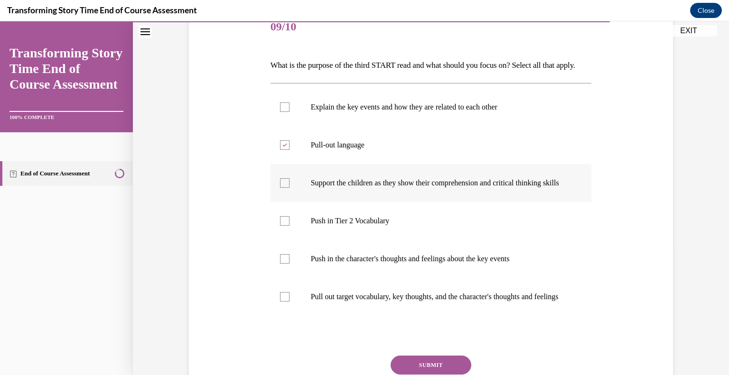
click at [279, 202] on label "Support the children as they show their comprehension and critical thinking ski…" at bounding box center [430, 183] width 321 height 38
click at [280, 188] on input "Support the children as they show their comprehension and critical thinking ski…" at bounding box center [284, 182] width 9 height 9
checkbox input "true"
drag, startPoint x: 285, startPoint y: 325, endPoint x: 306, endPoint y: 314, distance: 24.4
click at [287, 316] on label "Pull out target vocabulary, key thoughts, and the character's thoughts and feel…" at bounding box center [430, 297] width 321 height 38
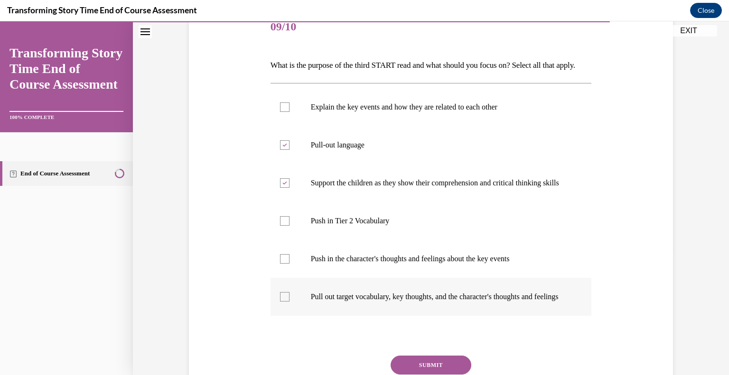
click at [287, 302] on input "Pull out target vocabulary, key thoughts, and the character's thoughts and feel…" at bounding box center [284, 296] width 9 height 9
checkbox input "true"
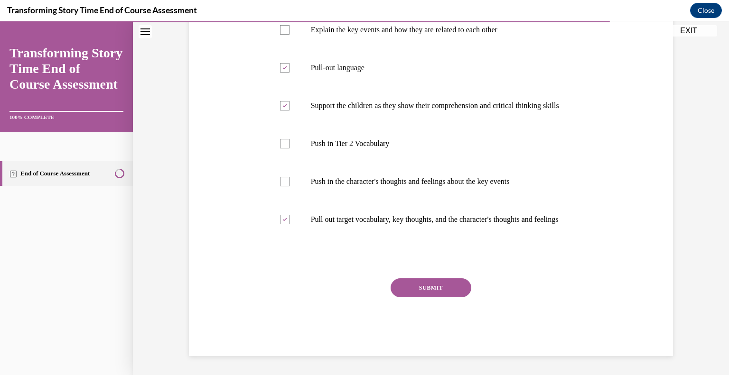
click at [454, 297] on button "SUBMIT" at bounding box center [430, 287] width 81 height 19
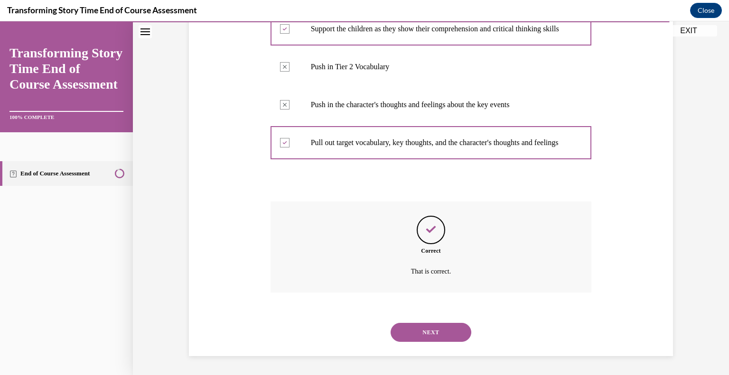
click at [440, 324] on button "NEXT" at bounding box center [430, 332] width 81 height 19
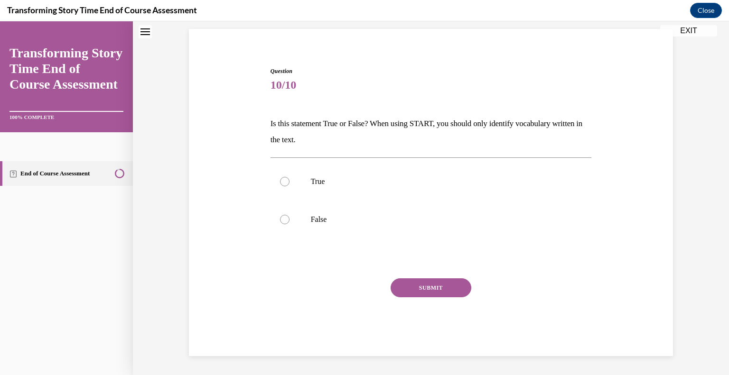
scroll to position [28, 0]
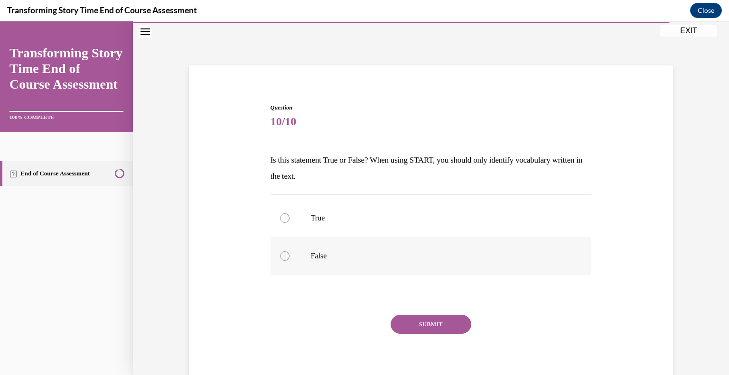
click at [282, 258] on div at bounding box center [284, 255] width 9 height 9
click at [282, 258] on input "False" at bounding box center [284, 255] width 9 height 9
radio input "true"
click at [453, 324] on button "SUBMIT" at bounding box center [430, 324] width 81 height 19
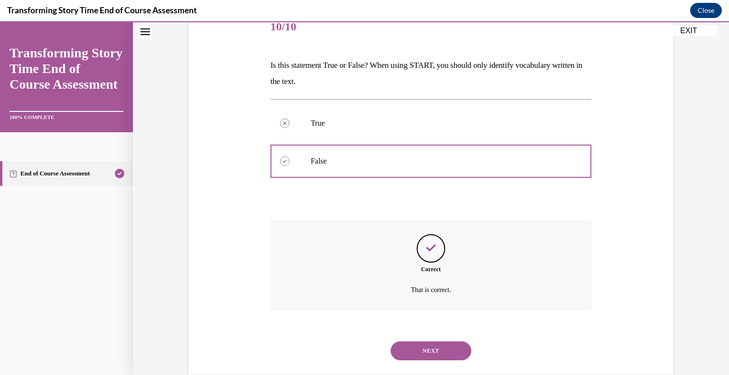
scroll to position [141, 0]
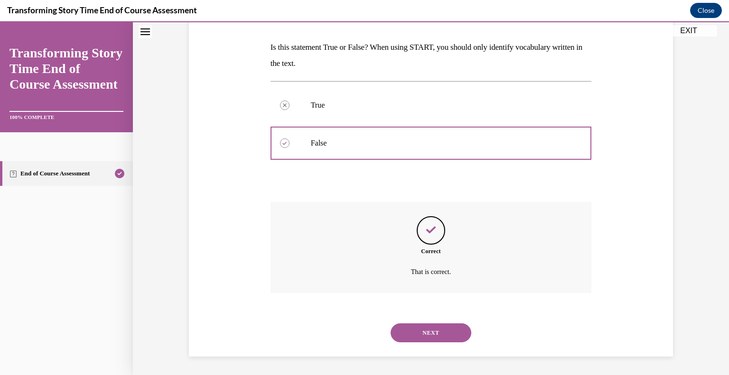
click at [432, 332] on button "NEXT" at bounding box center [430, 333] width 81 height 19
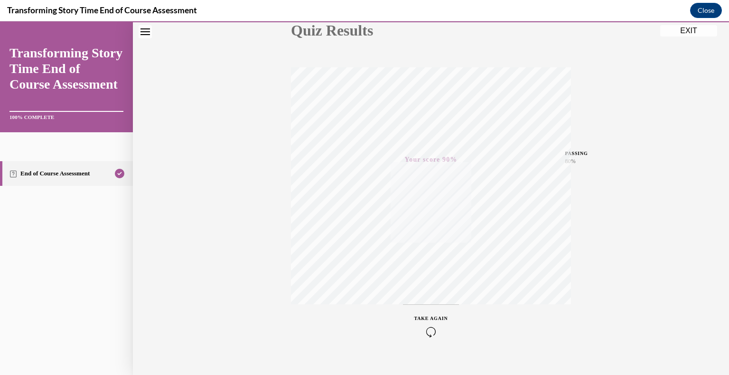
scroll to position [132, 0]
click at [687, 31] on button "EXIT" at bounding box center [688, 30] width 57 height 11
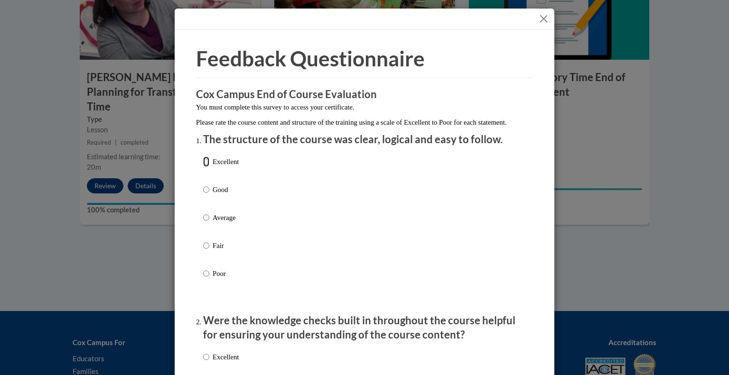
click at [204, 167] on input "Excellent" at bounding box center [206, 162] width 6 height 10
radio input "true"
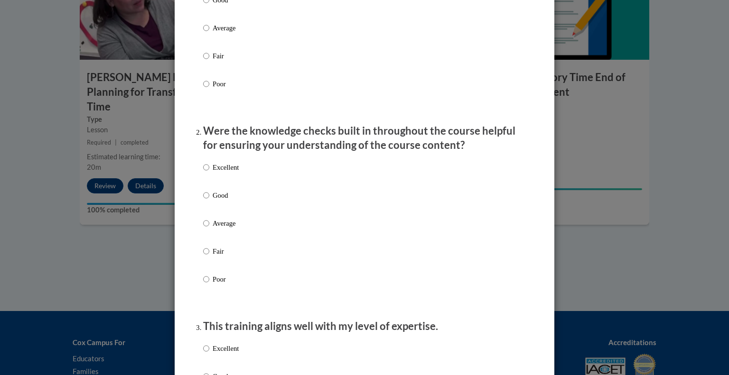
scroll to position [237, 0]
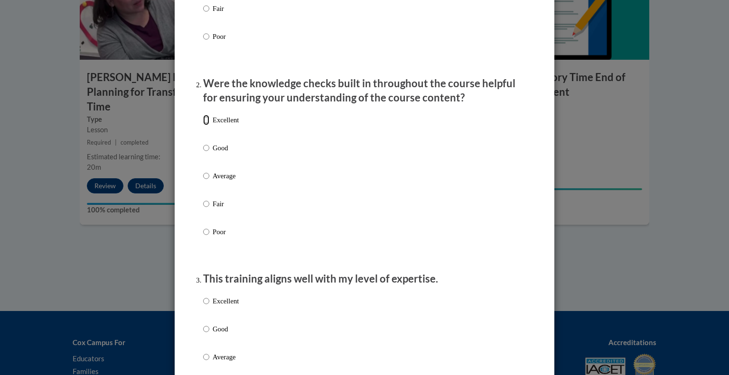
click at [203, 125] on input "Excellent" at bounding box center [206, 120] width 6 height 10
radio input "true"
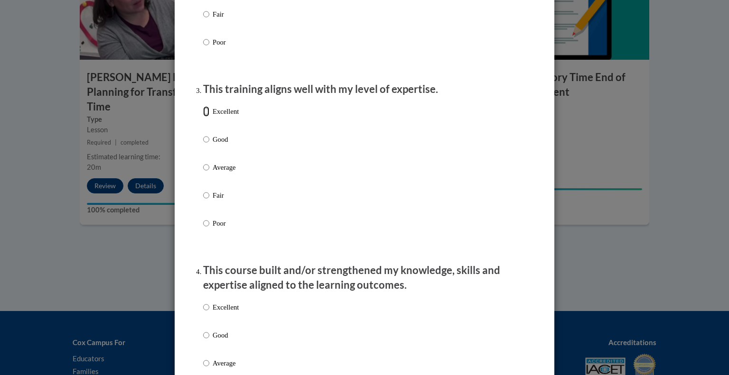
click at [203, 117] on input "Excellent" at bounding box center [206, 111] width 6 height 10
radio input "true"
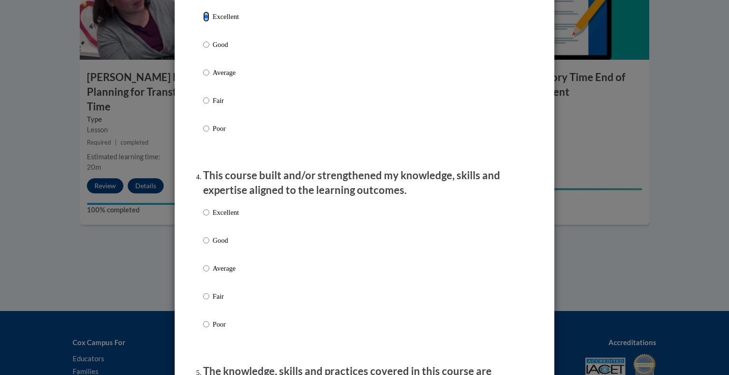
scroll to position [569, 0]
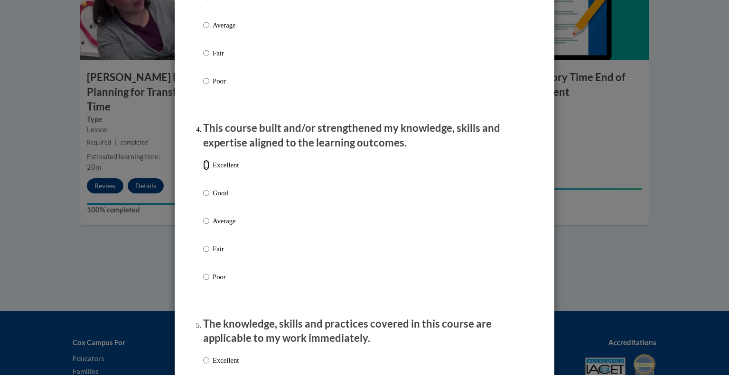
click at [204, 170] on input "Excellent" at bounding box center [206, 165] width 6 height 10
radio input "true"
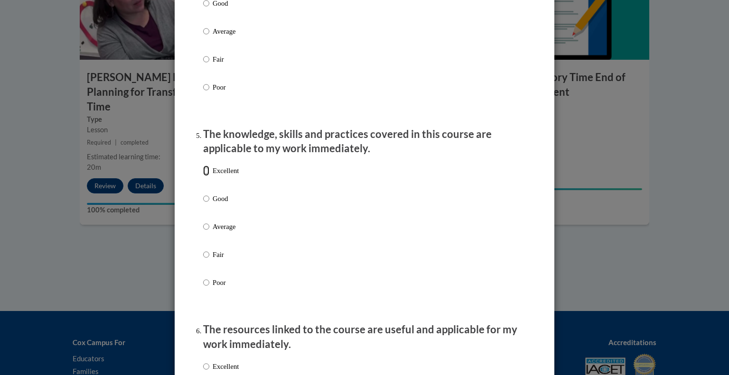
click at [205, 176] on input "Excellent" at bounding box center [206, 171] width 6 height 10
radio input "true"
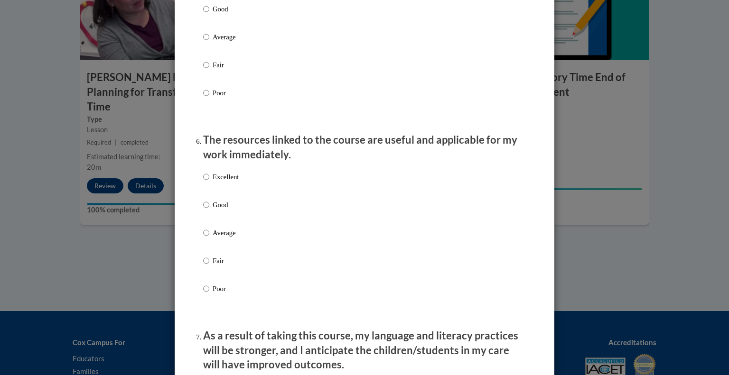
scroll to position [996, 0]
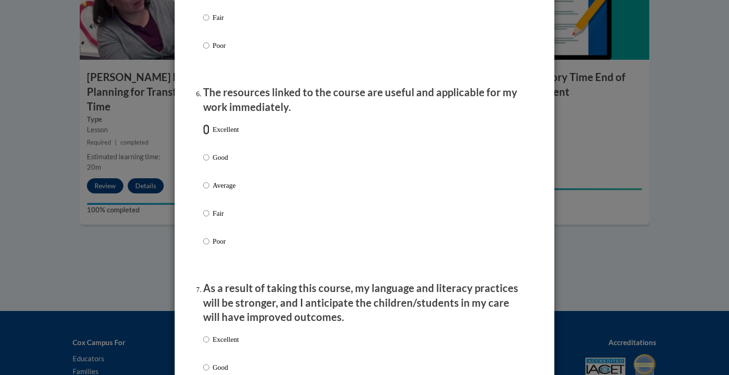
click at [205, 135] on input "Excellent" at bounding box center [206, 129] width 6 height 10
radio input "true"
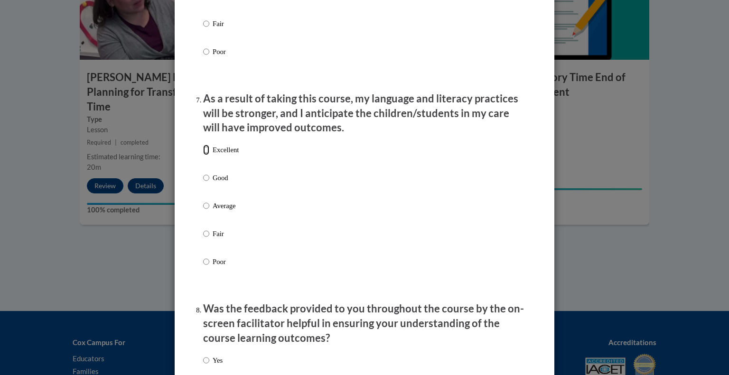
drag, startPoint x: 204, startPoint y: 159, endPoint x: 215, endPoint y: 160, distance: 11.0
click at [205, 159] on label "Excellent" at bounding box center [221, 158] width 36 height 26
click at [205, 155] on input "Excellent" at bounding box center [206, 150] width 6 height 10
radio input "true"
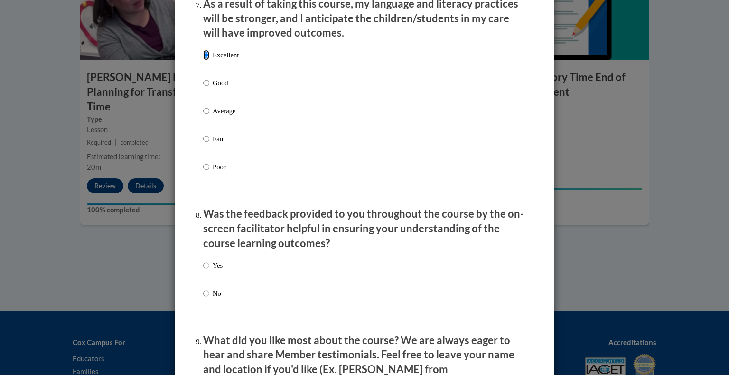
scroll to position [1423, 0]
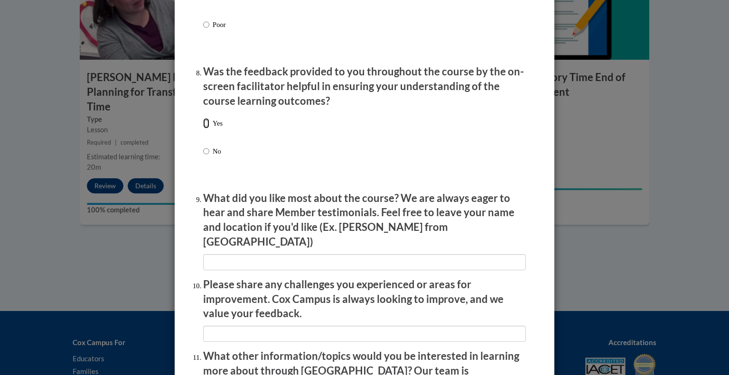
click at [203, 129] on input "Yes" at bounding box center [206, 123] width 6 height 10
radio input "true"
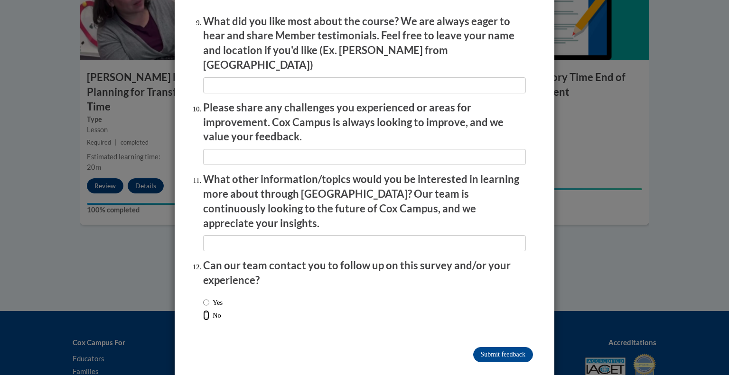
click at [203, 310] on input "No" at bounding box center [206, 315] width 6 height 10
radio input "true"
click at [497, 347] on input "Submit feedback" at bounding box center [503, 354] width 60 height 15
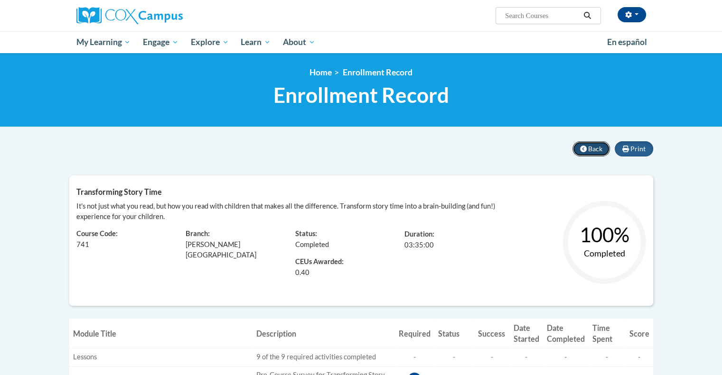
click at [578, 150] on button "Back" at bounding box center [590, 148] width 37 height 15
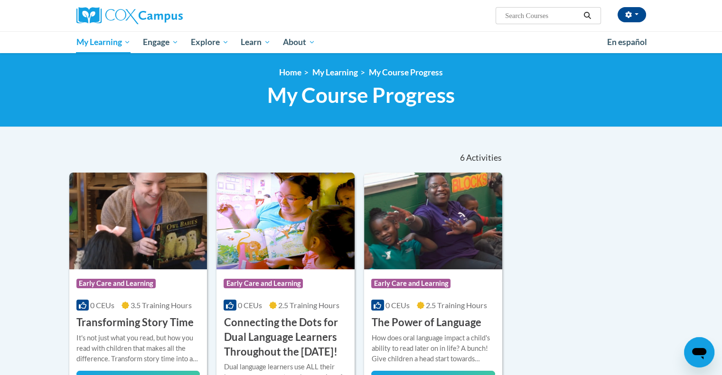
scroll to position [95, 0]
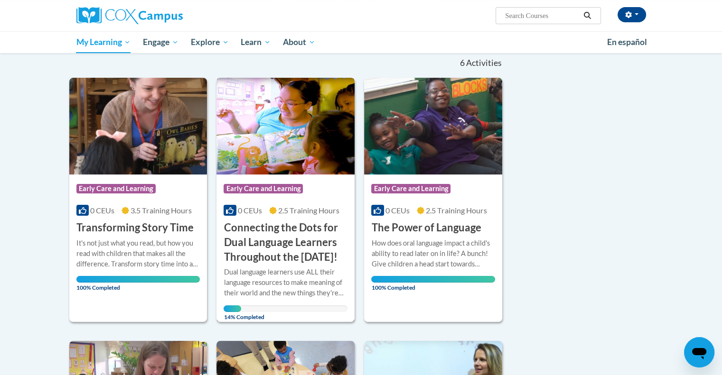
click at [277, 246] on h3 "Connecting the Dots for Dual Language Learners Throughout the [DATE]!" at bounding box center [285, 243] width 124 height 44
